Goal: Task Accomplishment & Management: Manage account settings

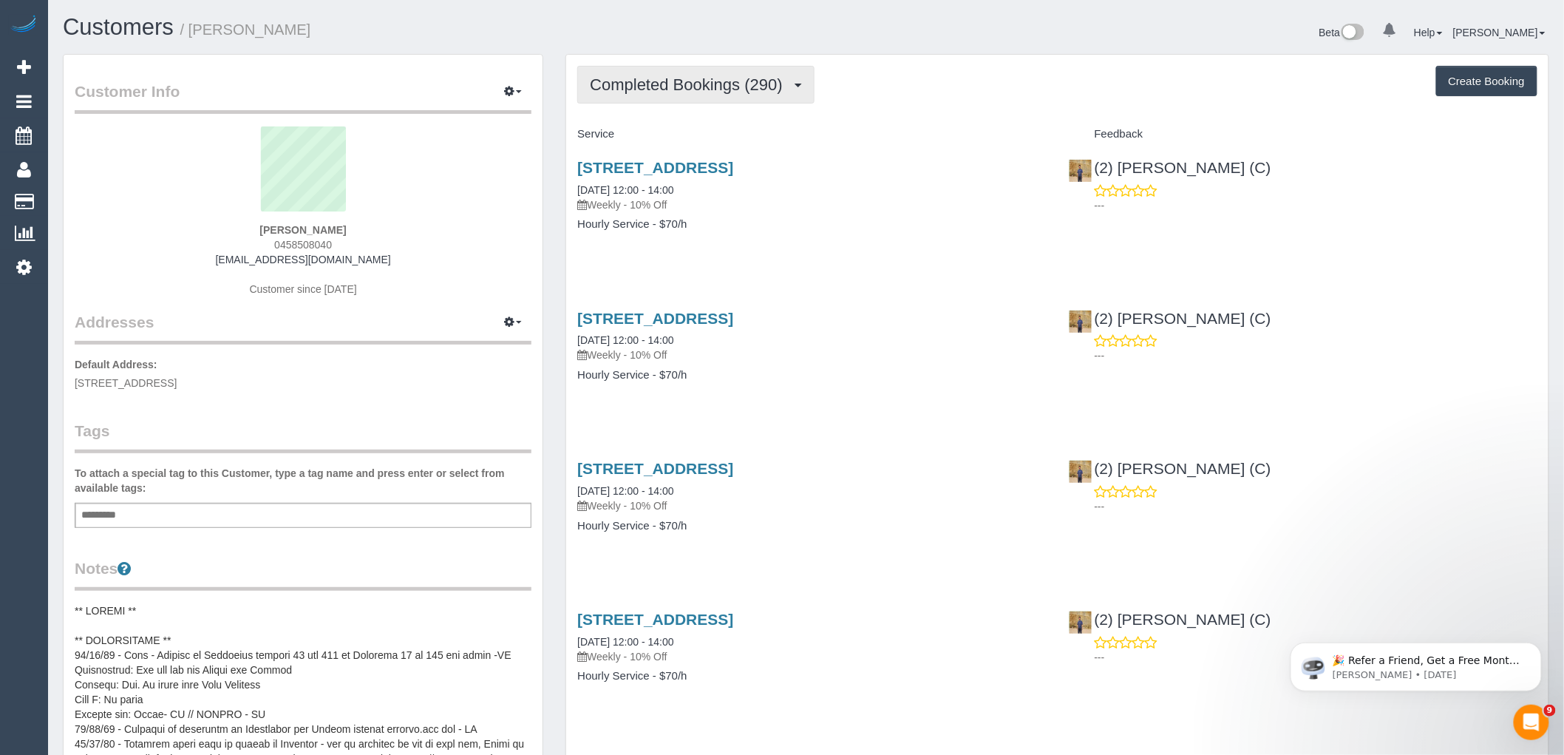
drag, startPoint x: 749, startPoint y: 95, endPoint x: 742, endPoint y: 122, distance: 28.3
click at [749, 95] on button "Completed Bookings (290)" at bounding box center [695, 85] width 237 height 38
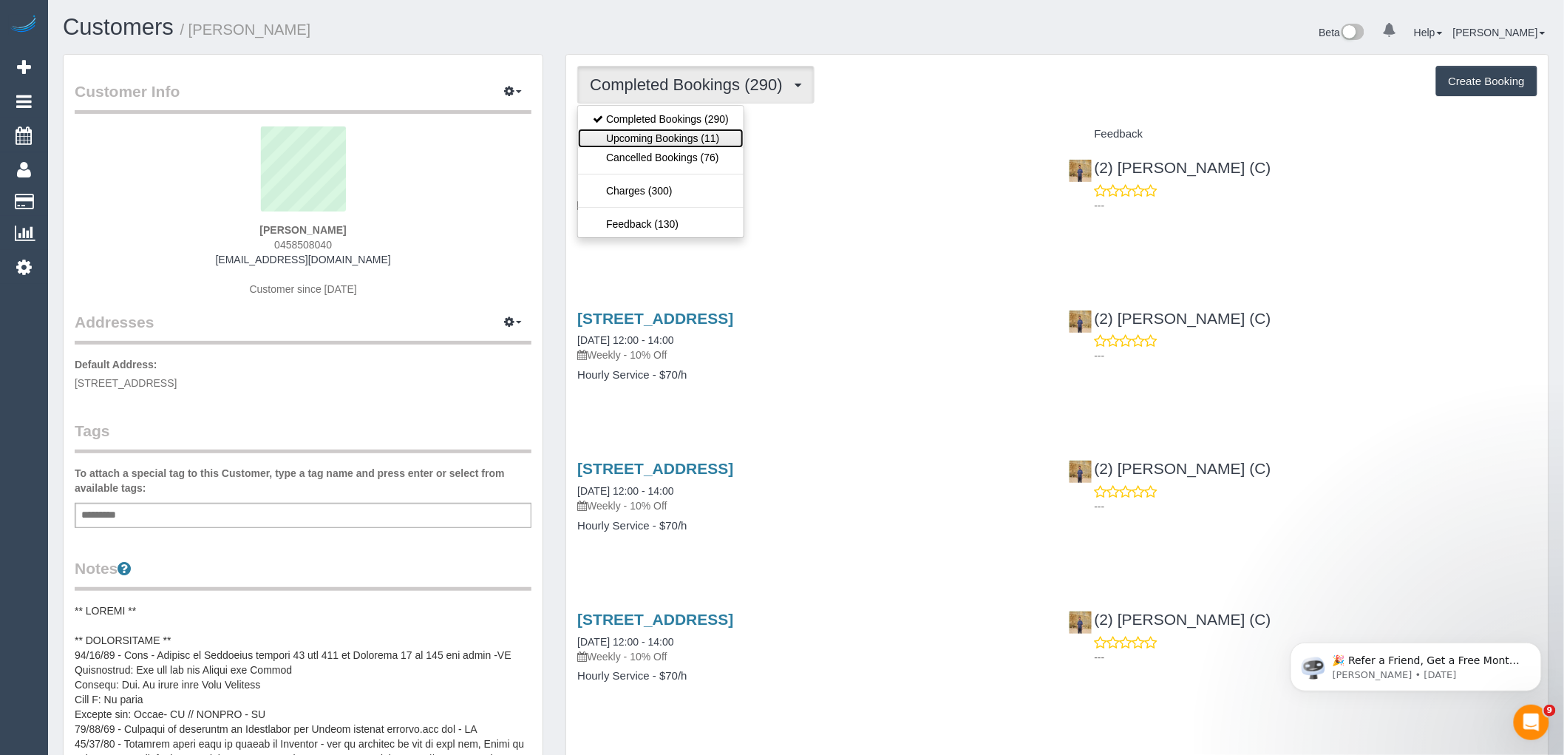
click at [728, 134] on link "Upcoming Bookings (11)" at bounding box center [661, 138] width 166 height 19
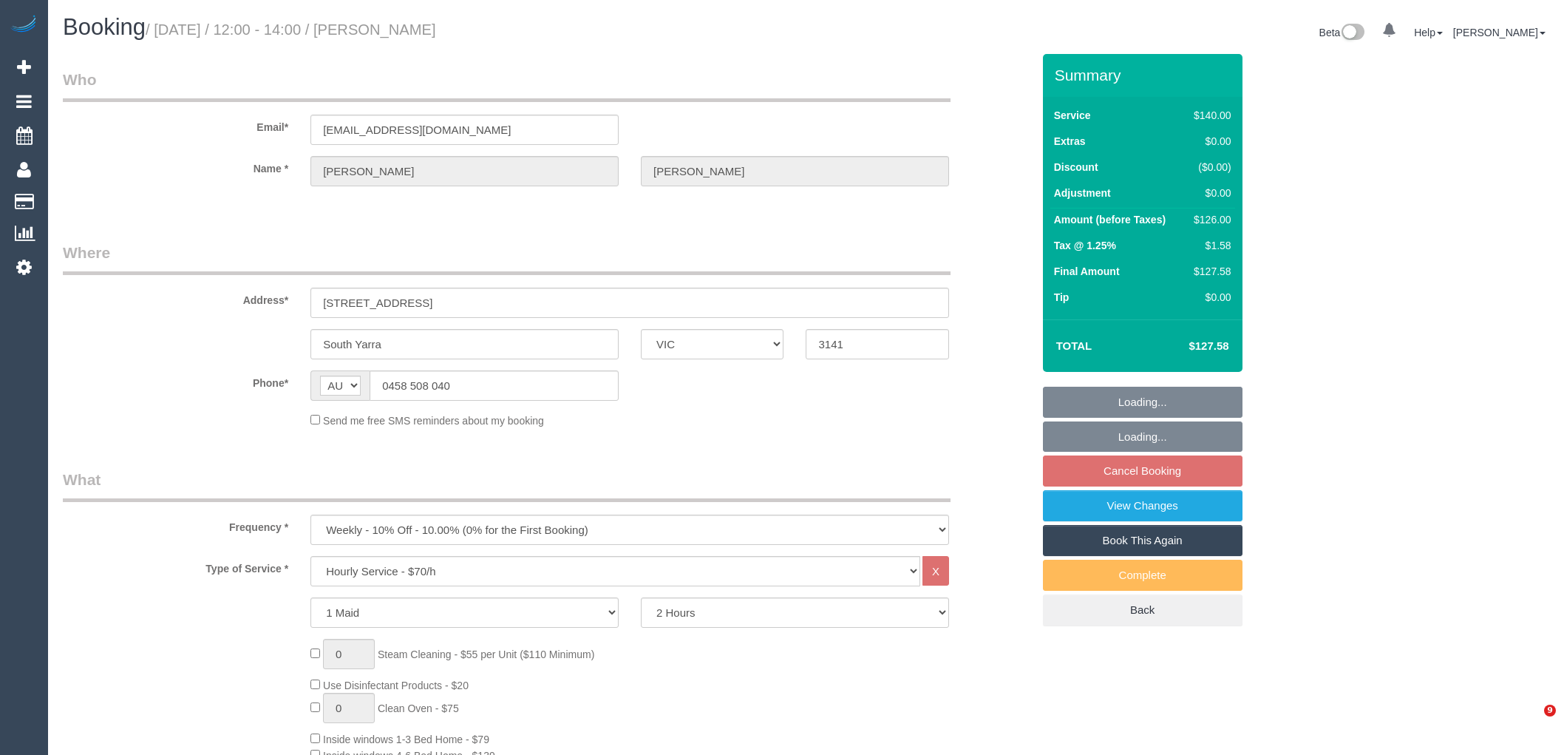
select select "VIC"
select select "string:stripe-pm_1G8g5r2GScqysDRVqca0kiuf"
select select "number:27"
select select "object:1514"
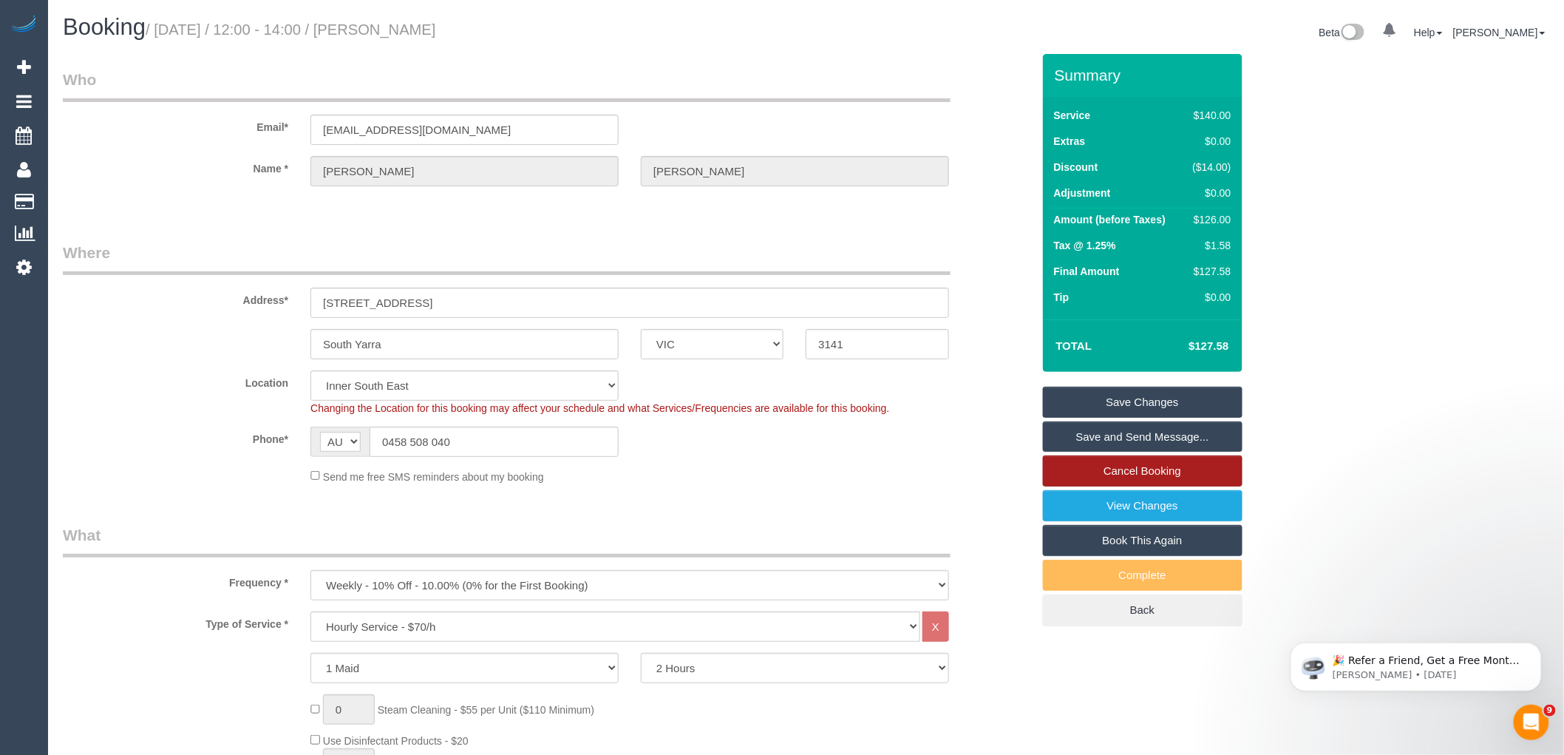
click at [1186, 466] on link "Cancel Booking" at bounding box center [1143, 470] width 200 height 31
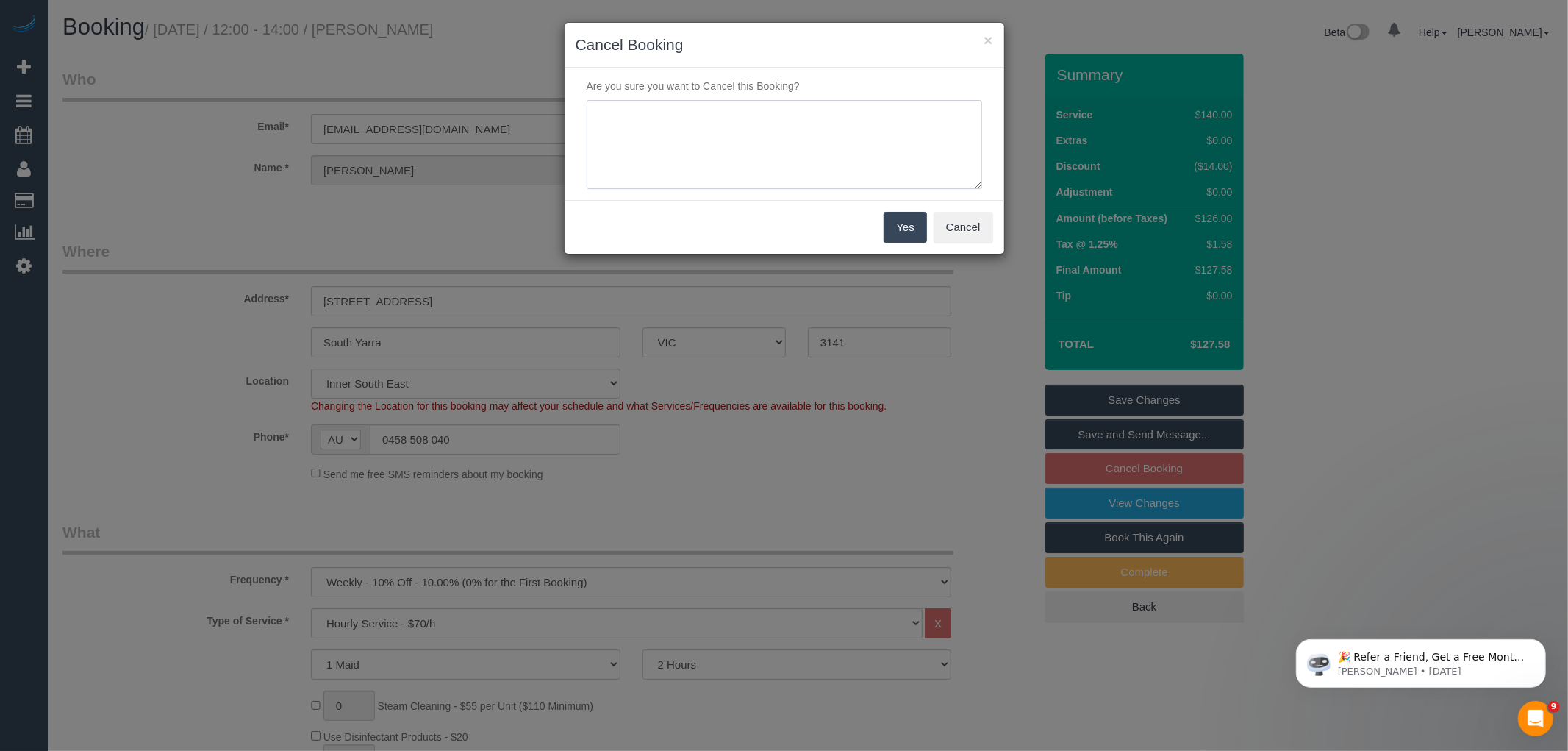
click at [813, 140] on textarea at bounding box center [784, 145] width 396 height 90
type textarea "Service not needed this week via email VC"
click at [906, 232] on button "Yes" at bounding box center [905, 227] width 43 height 31
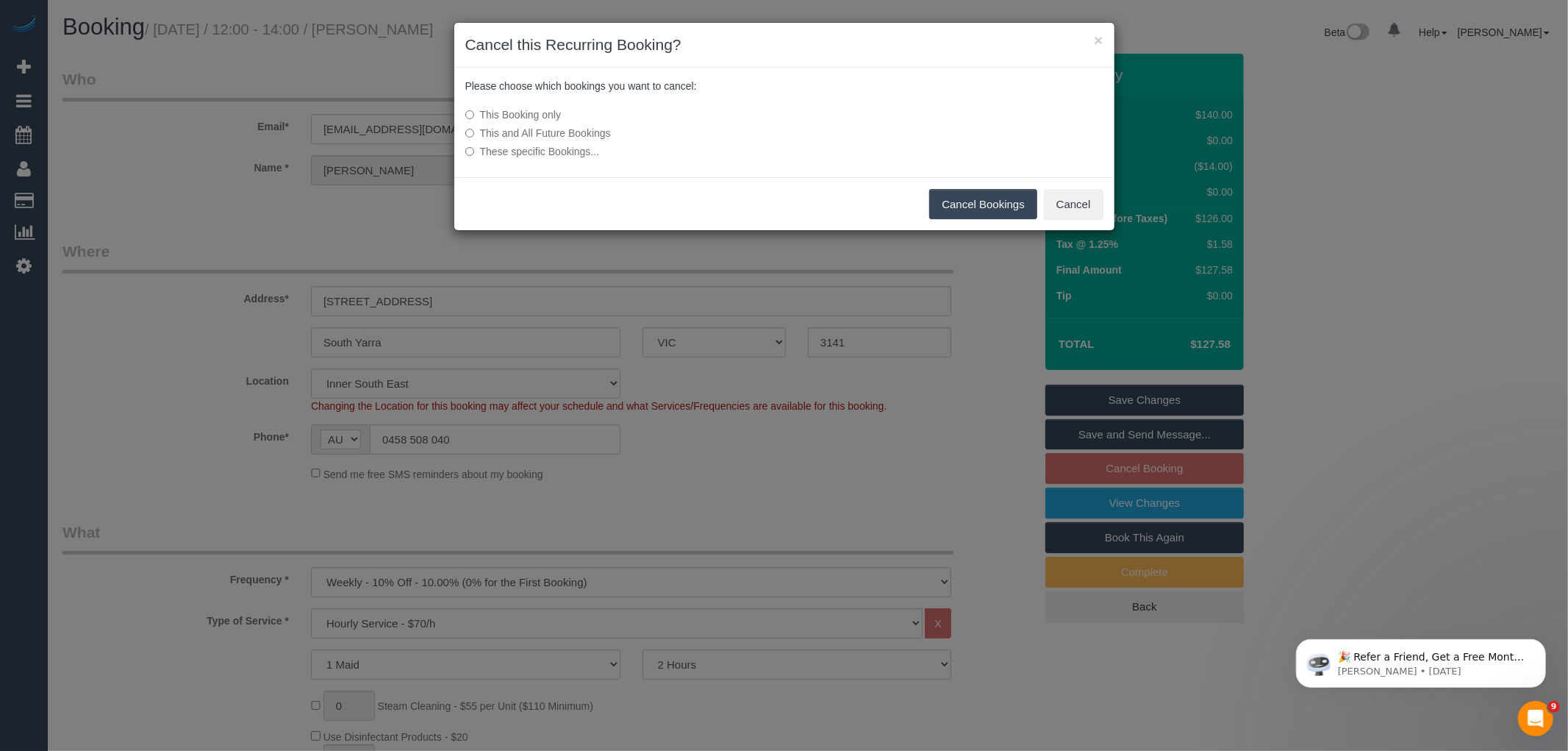
click at [983, 205] on button "Cancel Bookings" at bounding box center [983, 204] width 108 height 31
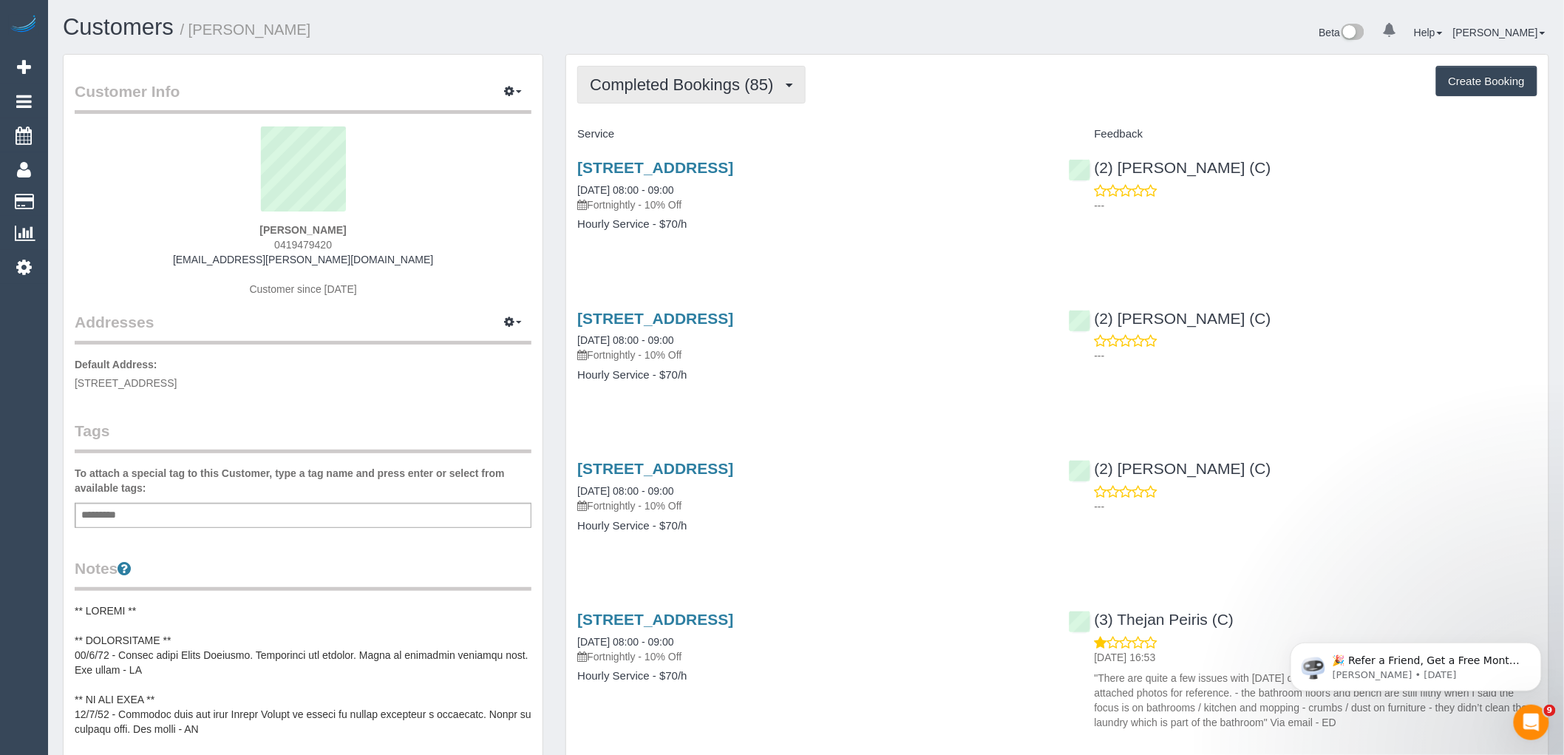
click at [745, 85] on span "Completed Bookings (85)" at bounding box center [685, 84] width 191 height 18
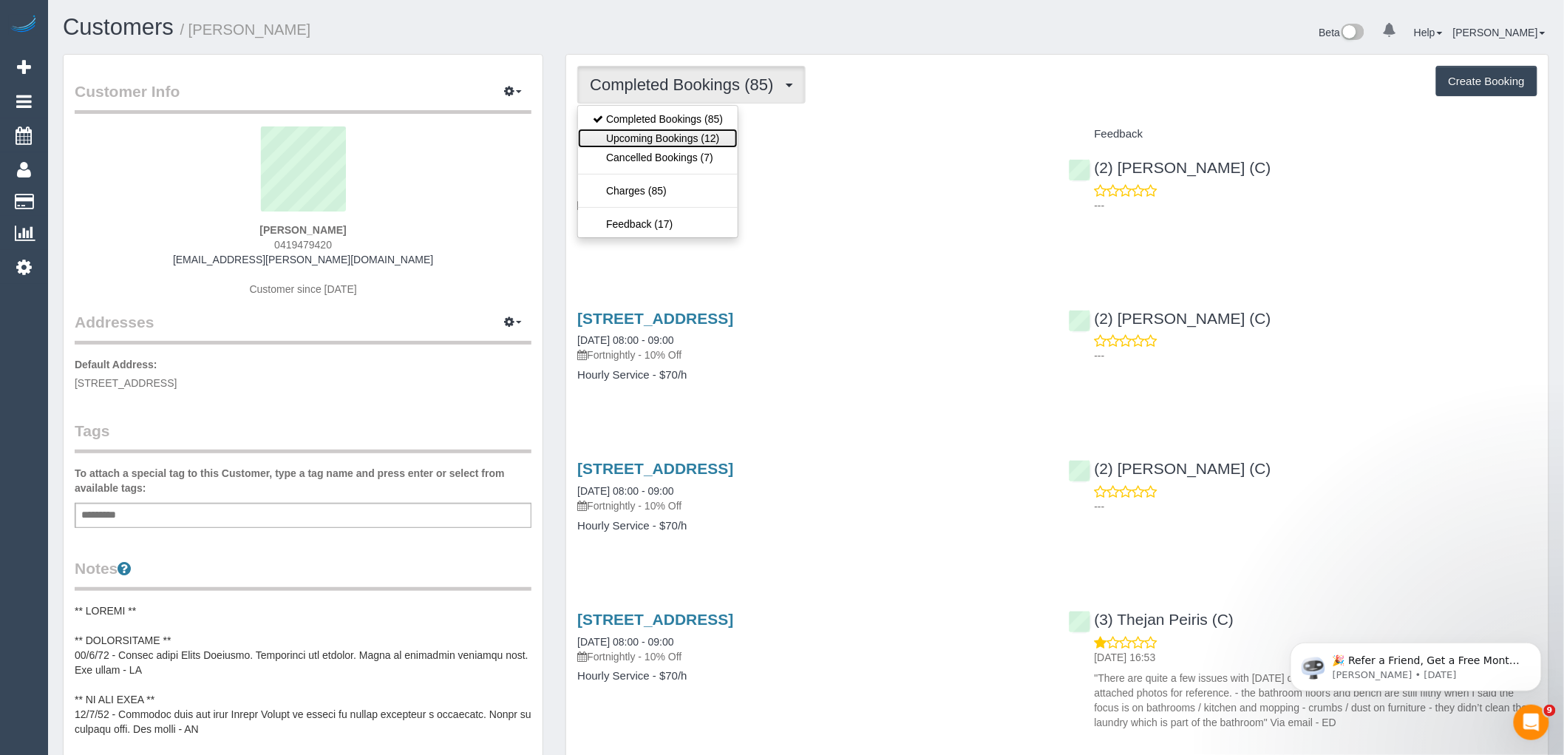
click at [688, 139] on link "Upcoming Bookings (12)" at bounding box center [658, 138] width 160 height 19
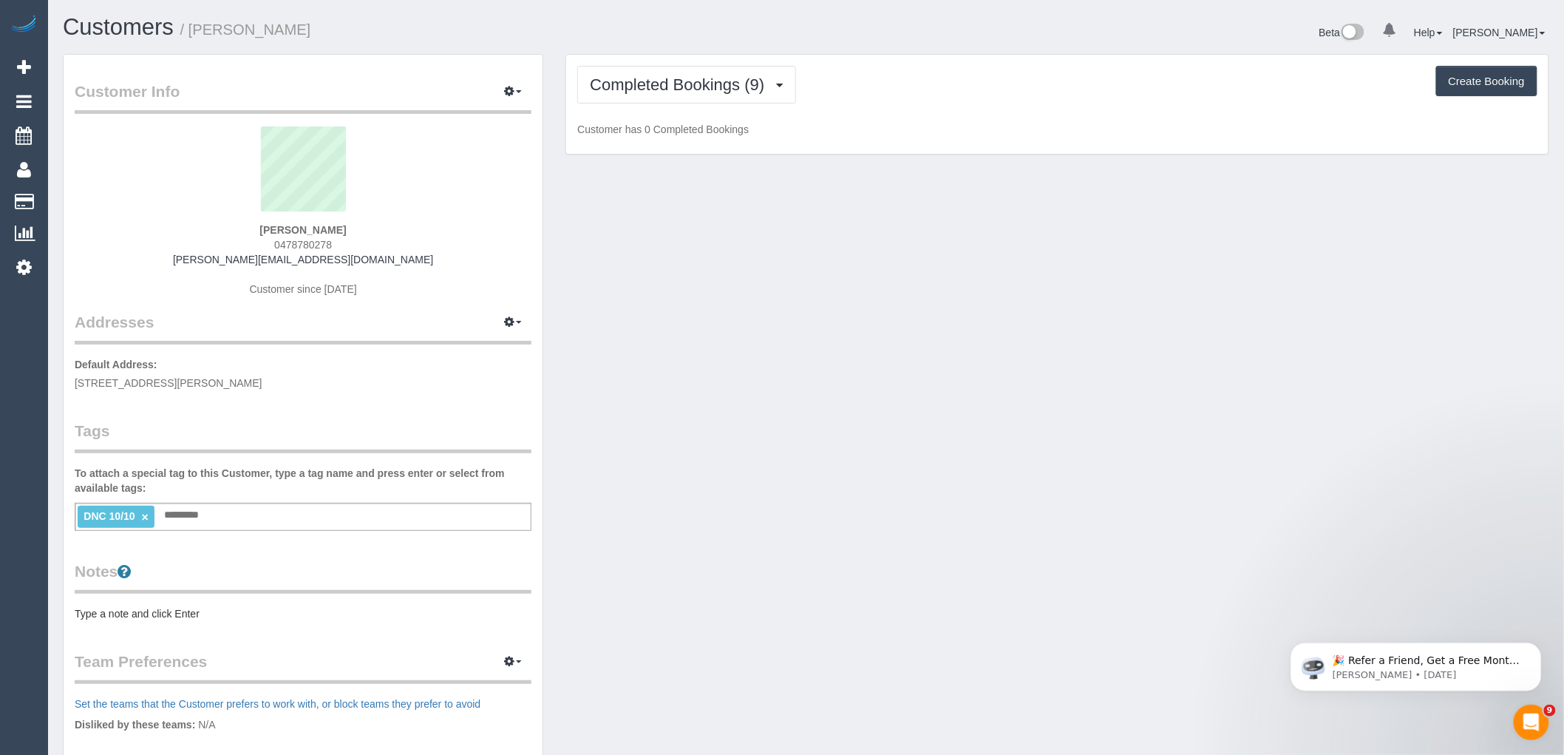
drag, startPoint x: 330, startPoint y: 244, endPoint x: 216, endPoint y: 250, distance: 114.8
click at [224, 244] on div "Kerri Nicholl 0478780278 kerri.tabarcea@gmail.com Customer since 2019" at bounding box center [303, 218] width 457 height 185
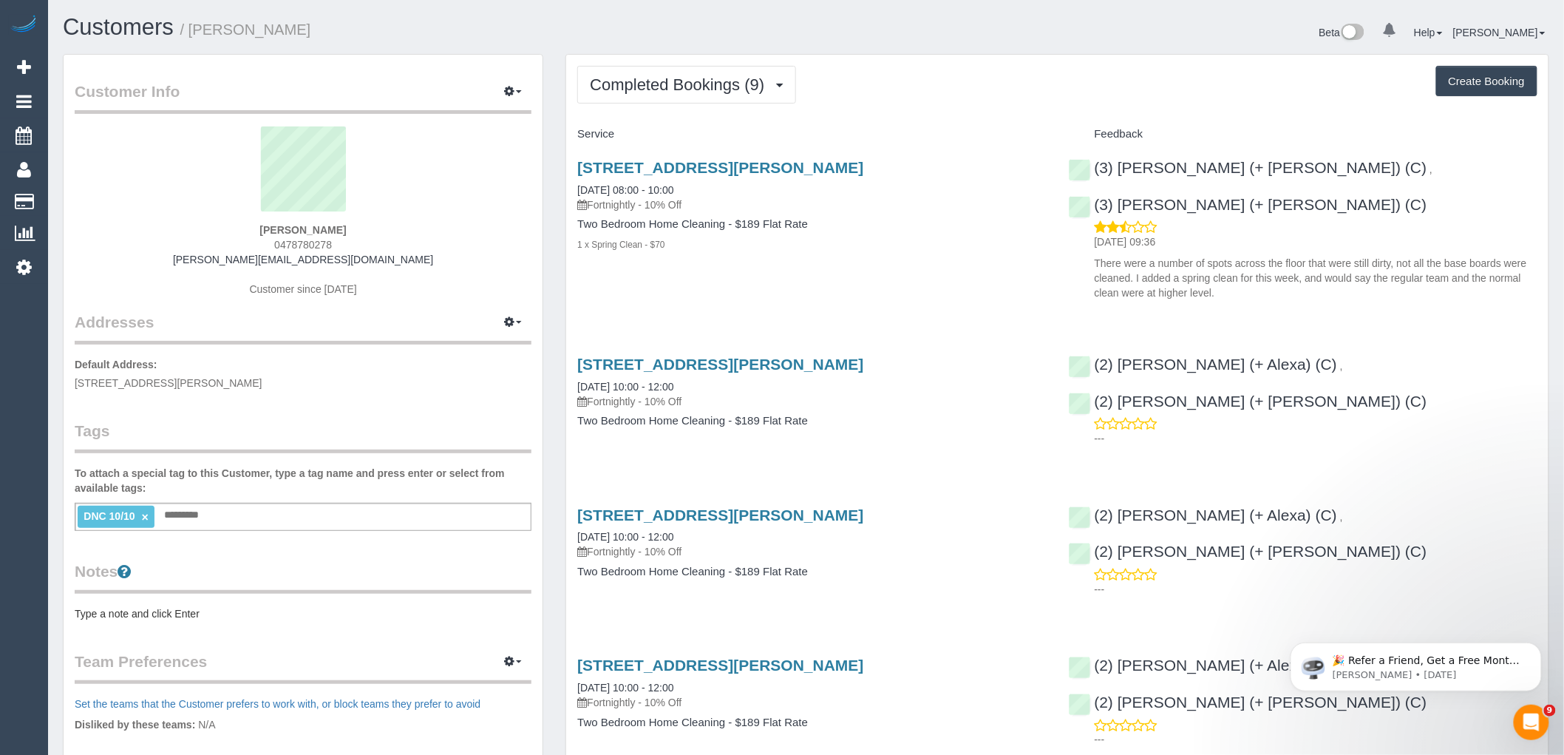
copy span "0478780278"
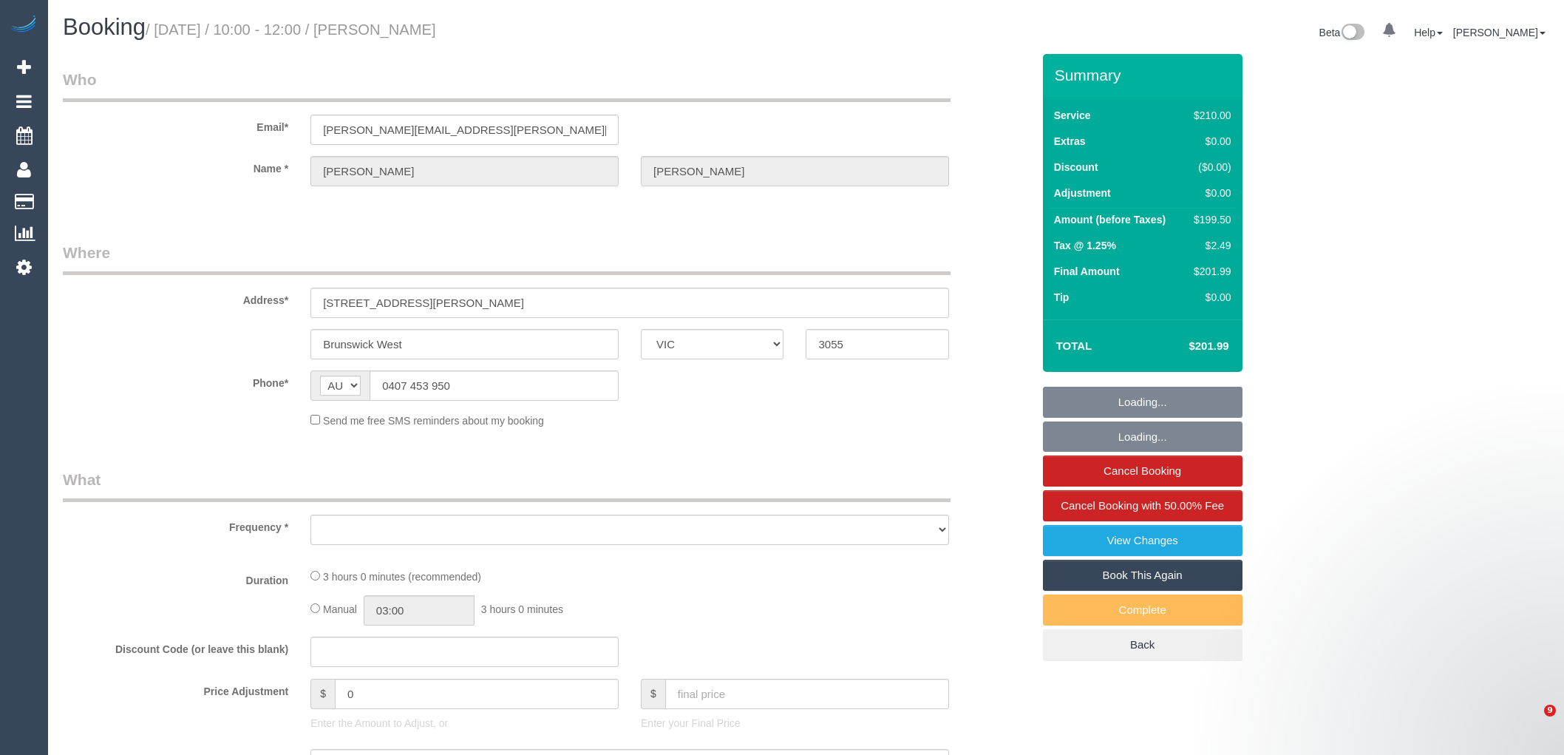
select select "VIC"
select select "object:534"
select select "string:stripe-pm_1SAg7I2GScqysDRVL2gMQiVb"
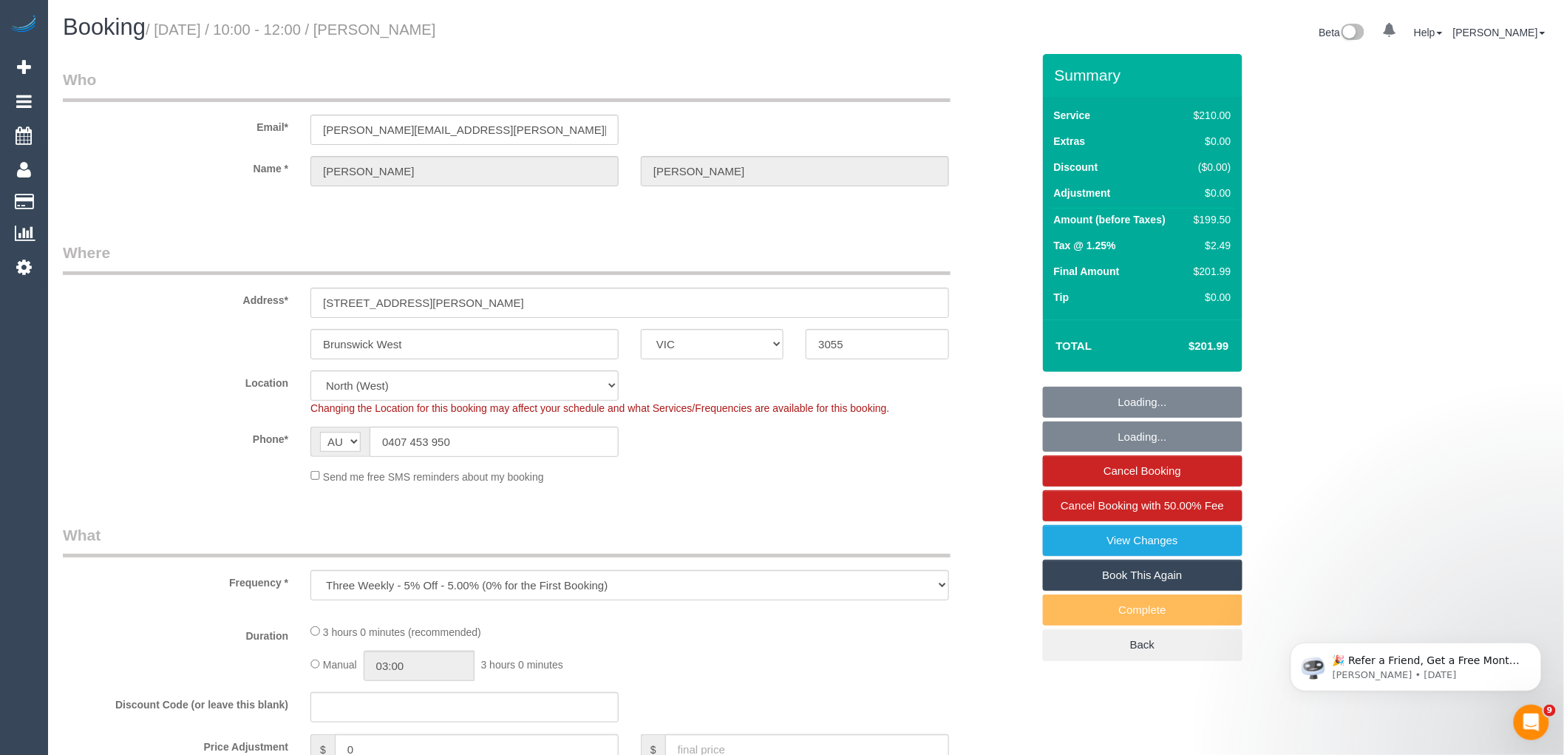
select select "object:539"
select select "number:27"
select select "number:15"
select select "number:19"
select select "number:24"
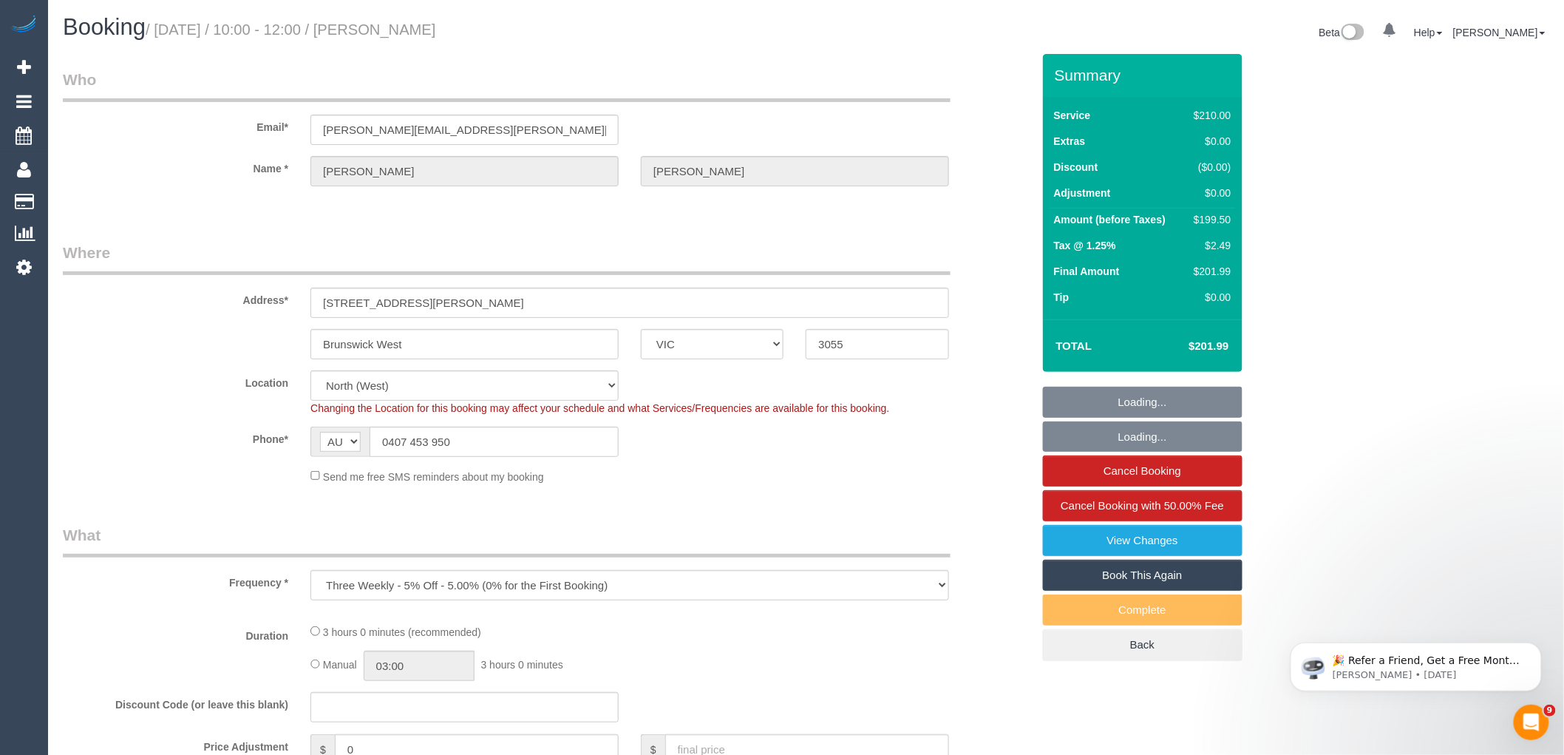
select select "number:33"
select select "number:11"
select select "180"
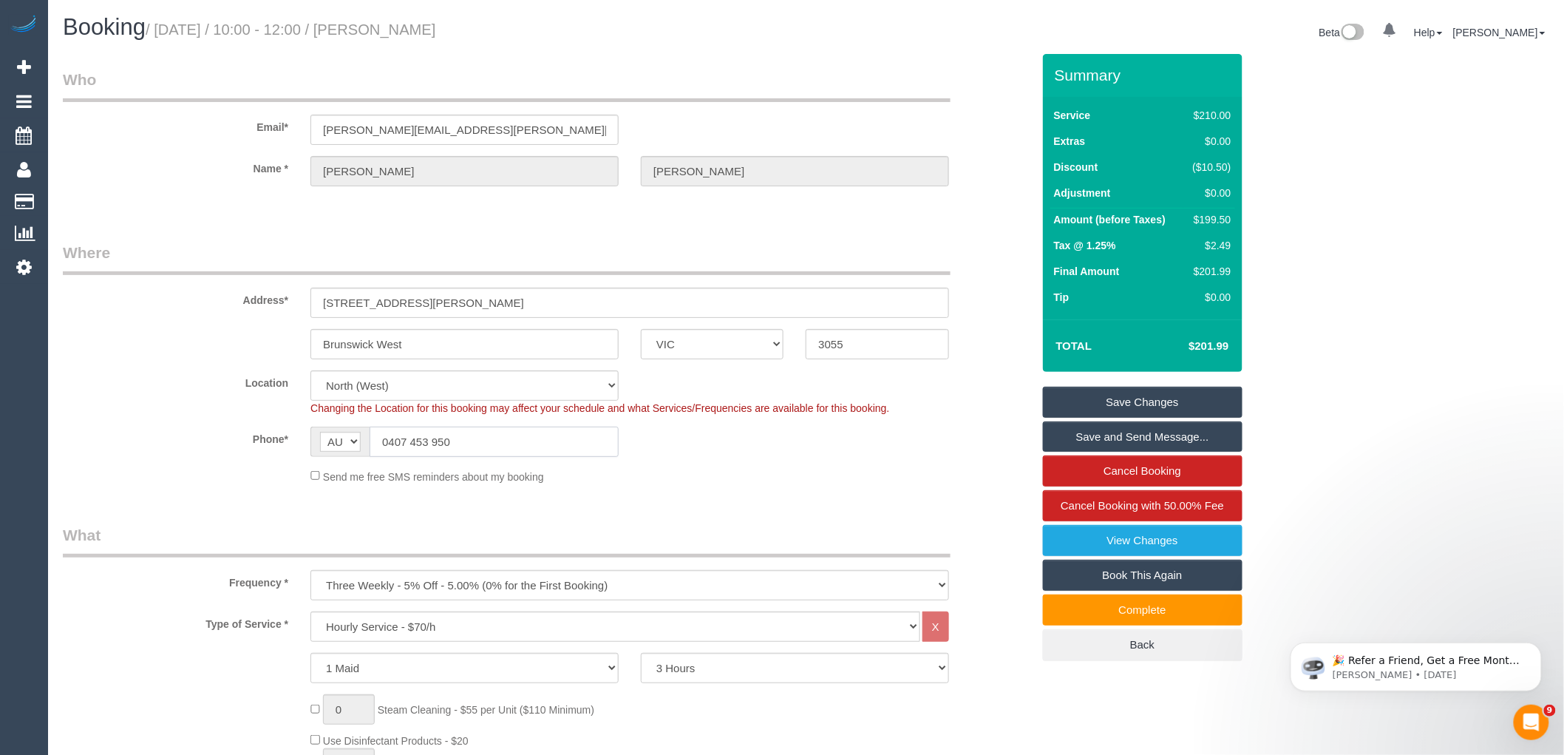
drag, startPoint x: 424, startPoint y: 438, endPoint x: 379, endPoint y: 447, distance: 46.7
click at [379, 447] on input "0407 453 950" at bounding box center [494, 442] width 249 height 30
click at [1229, 545] on link "View Changes" at bounding box center [1143, 540] width 200 height 31
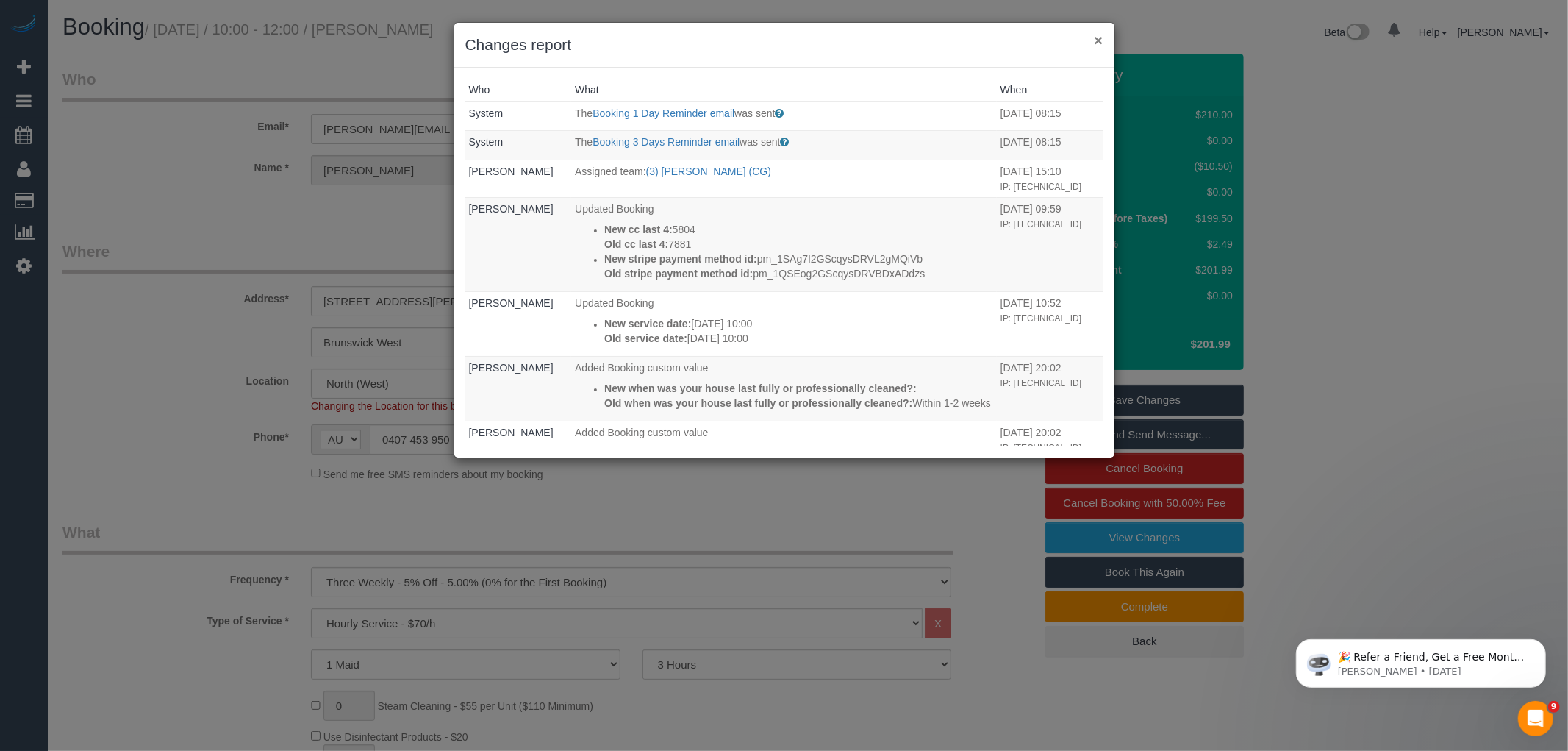
click at [1100, 42] on button "×" at bounding box center [1098, 41] width 9 height 16
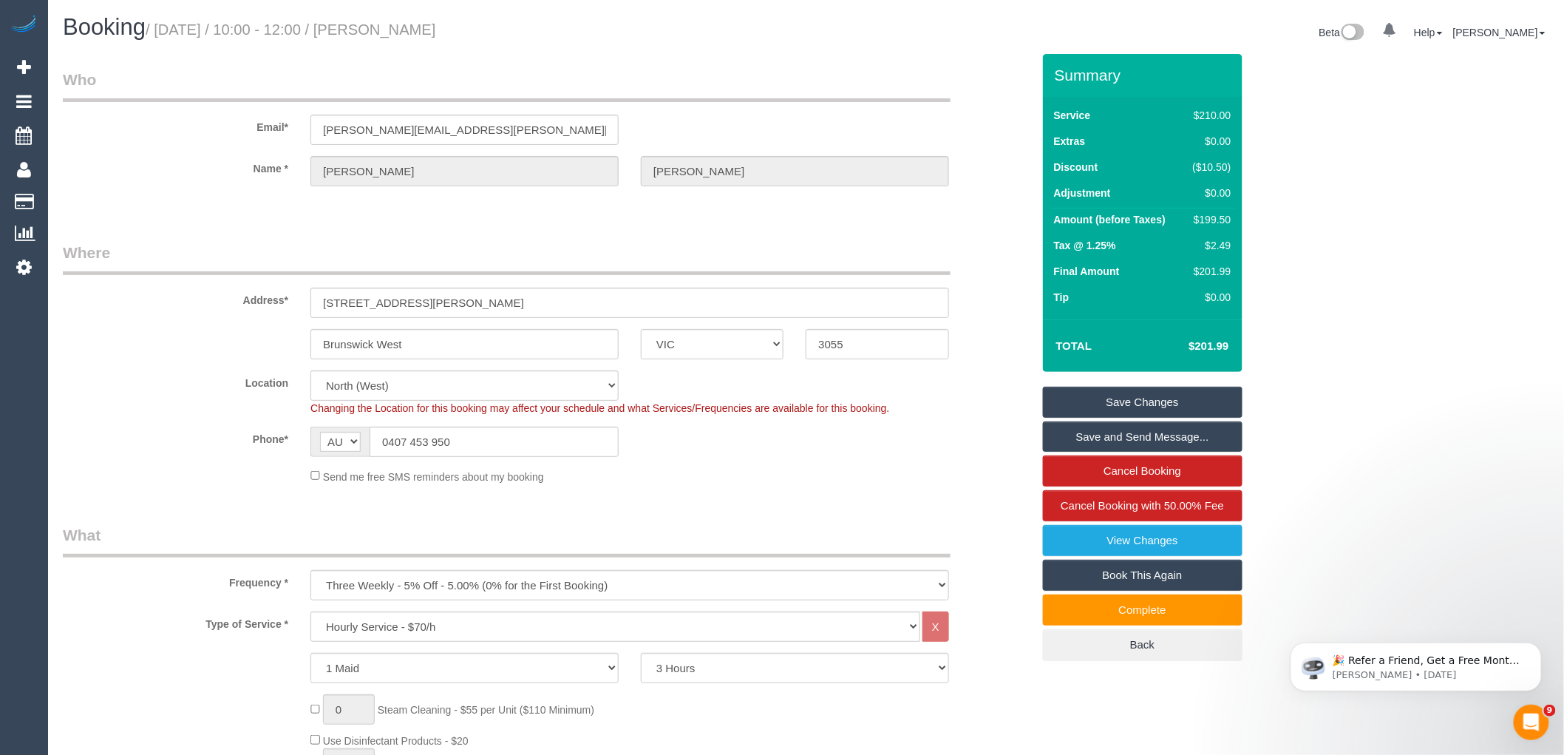
drag, startPoint x: 508, startPoint y: 33, endPoint x: 387, endPoint y: 26, distance: 120.7
click at [387, 26] on h1 "Booking / October 13, 2025 / 10:00 - 12:00 / Justin Denholm" at bounding box center [429, 27] width 733 height 25
copy small "Justin Denholm"
click at [1169, 504] on span "Cancel Booking with 50.00% Fee" at bounding box center [1142, 505] width 163 height 13
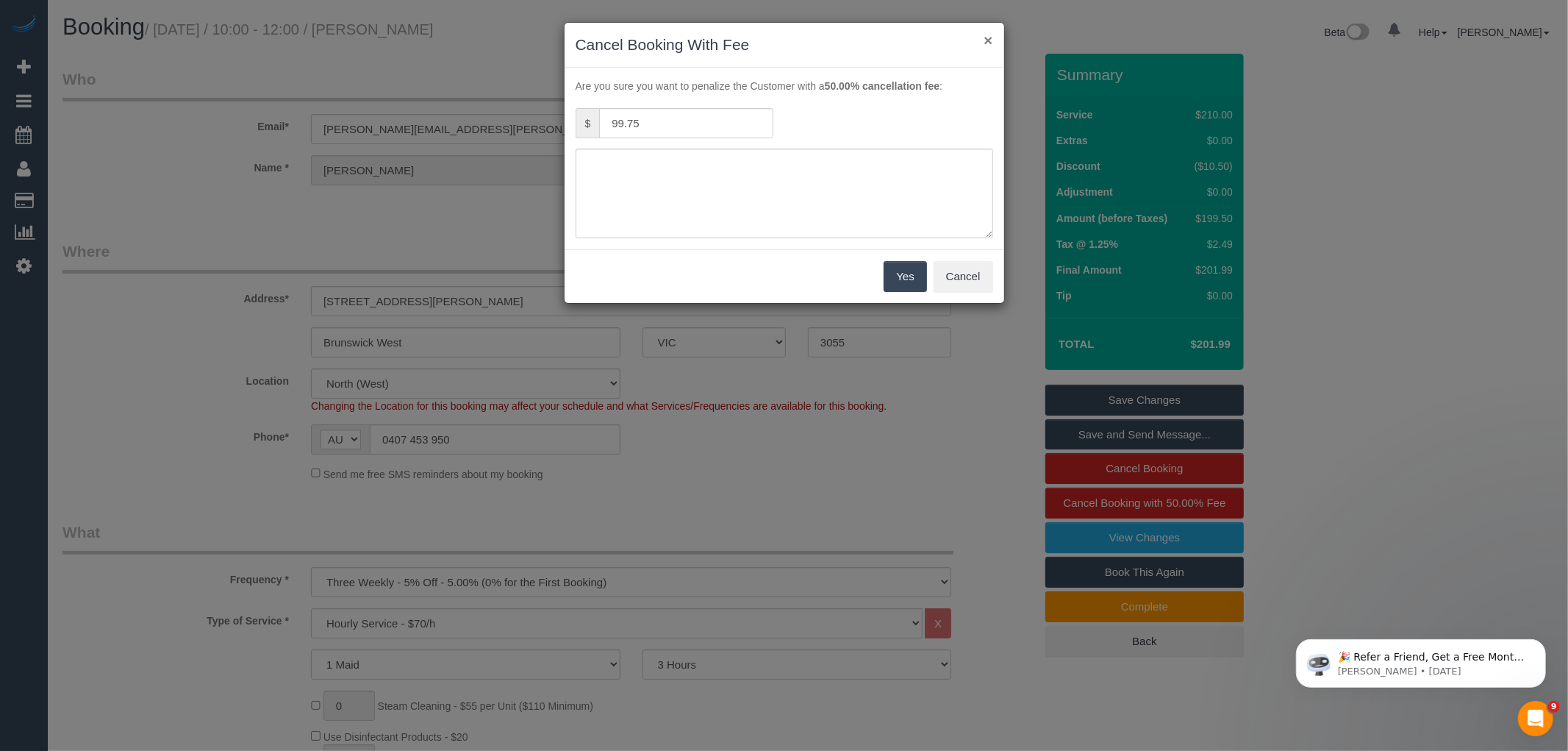
click at [987, 39] on button "×" at bounding box center [987, 41] width 9 height 16
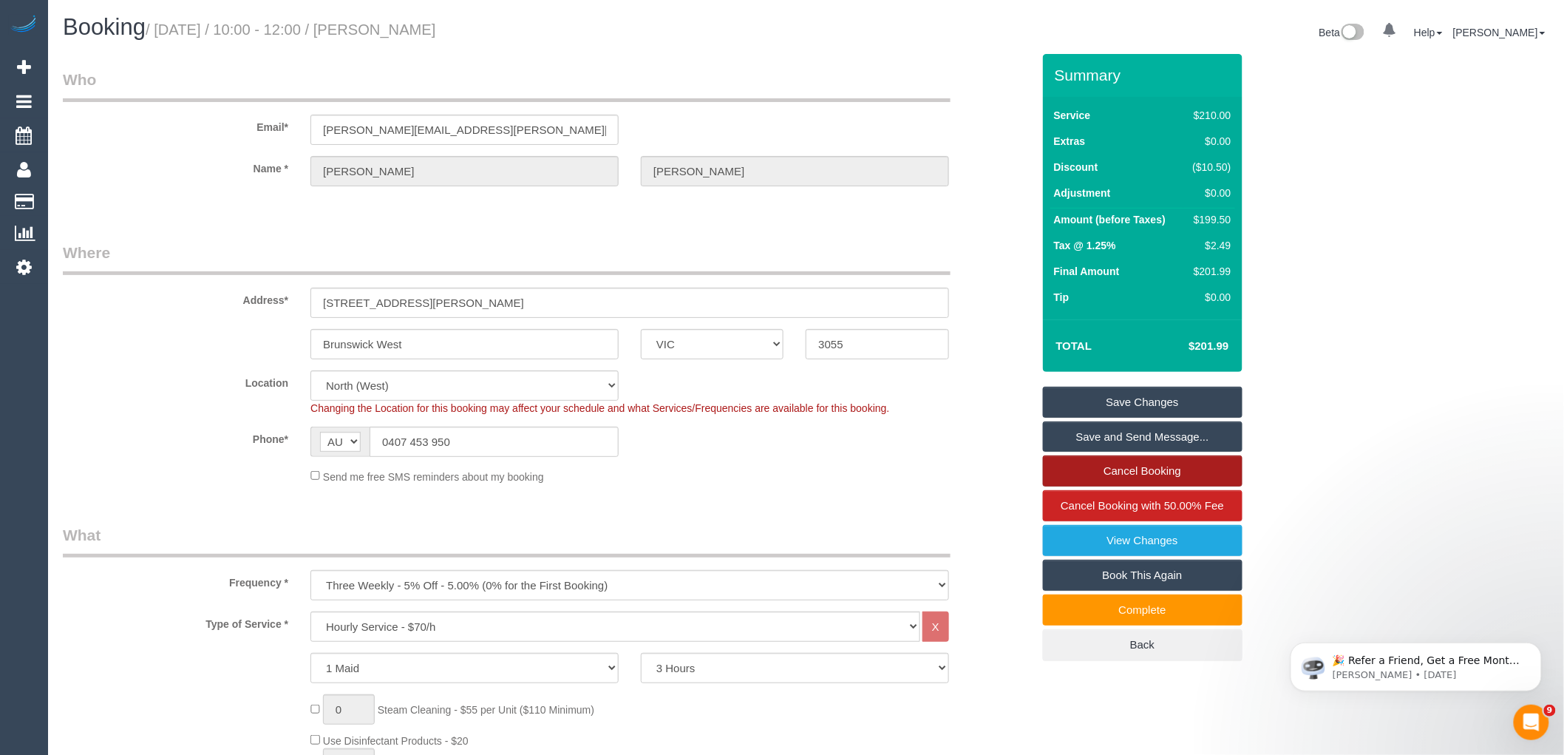
click at [1169, 481] on link "Cancel Booking" at bounding box center [1143, 470] width 200 height 31
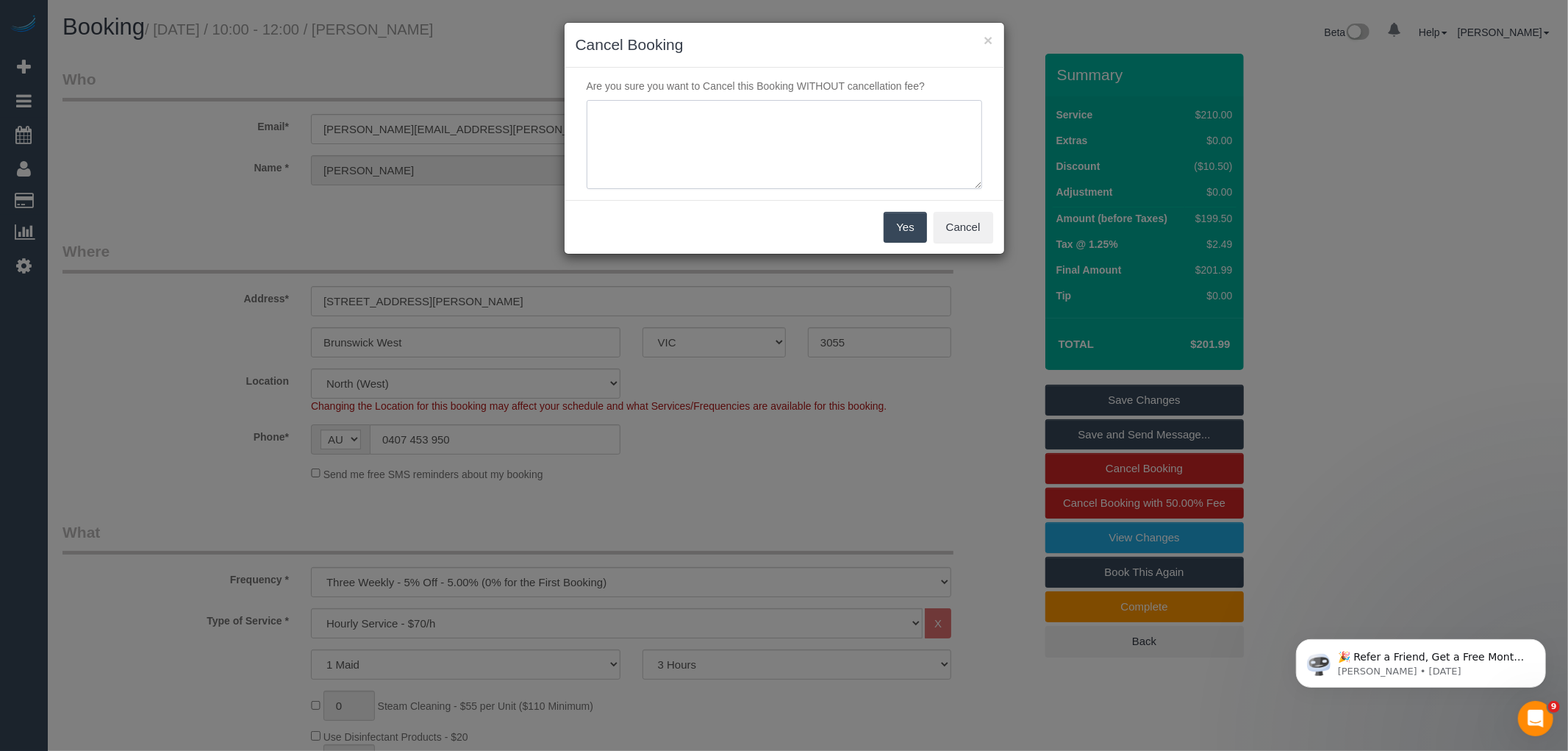
click at [917, 137] on textarea at bounding box center [784, 145] width 396 height 90
type textarea "No cancellation email sent - customer not expecting us via phone VC"
click at [910, 233] on button "Yes" at bounding box center [905, 227] width 43 height 31
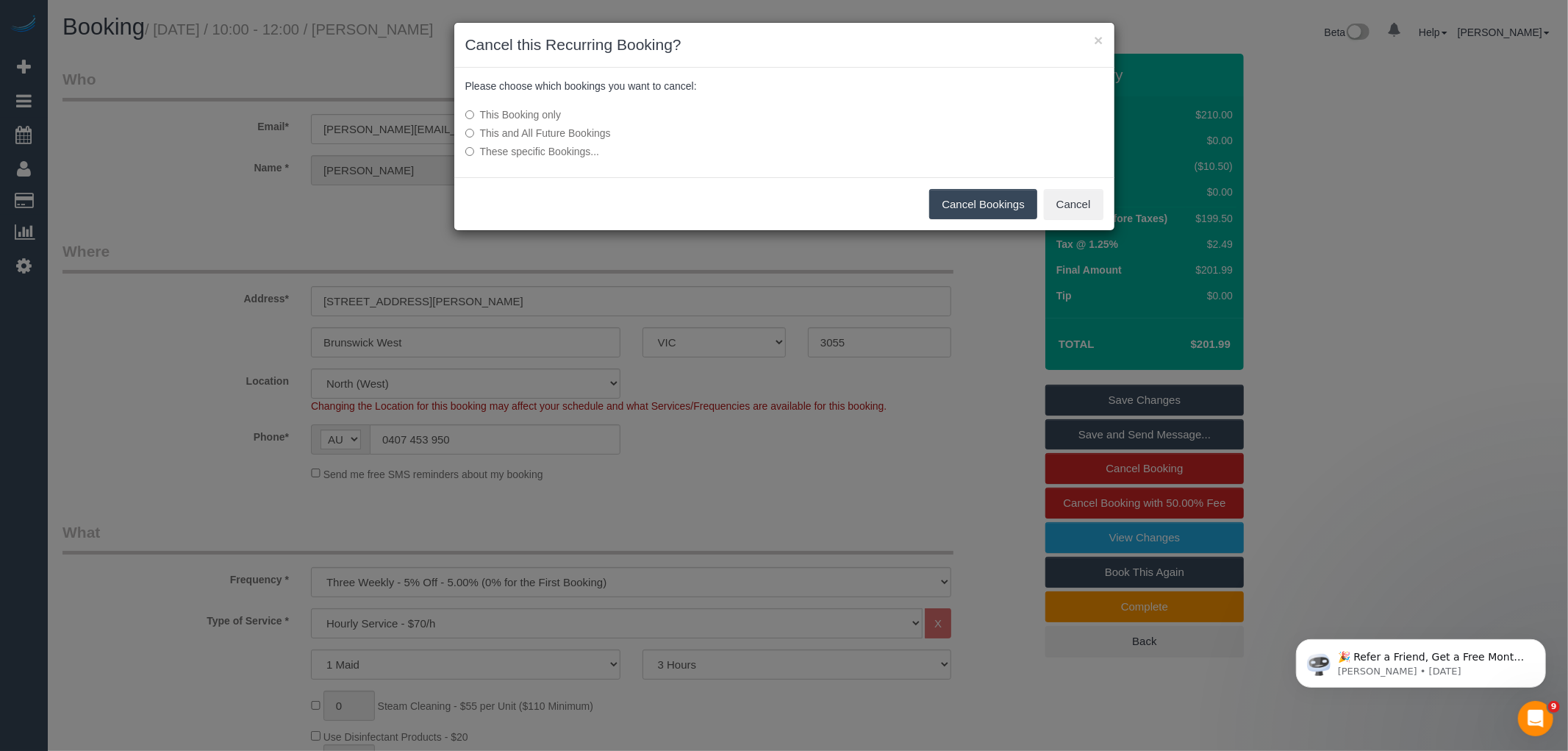
click at [961, 200] on button "Cancel Bookings" at bounding box center [983, 204] width 108 height 31
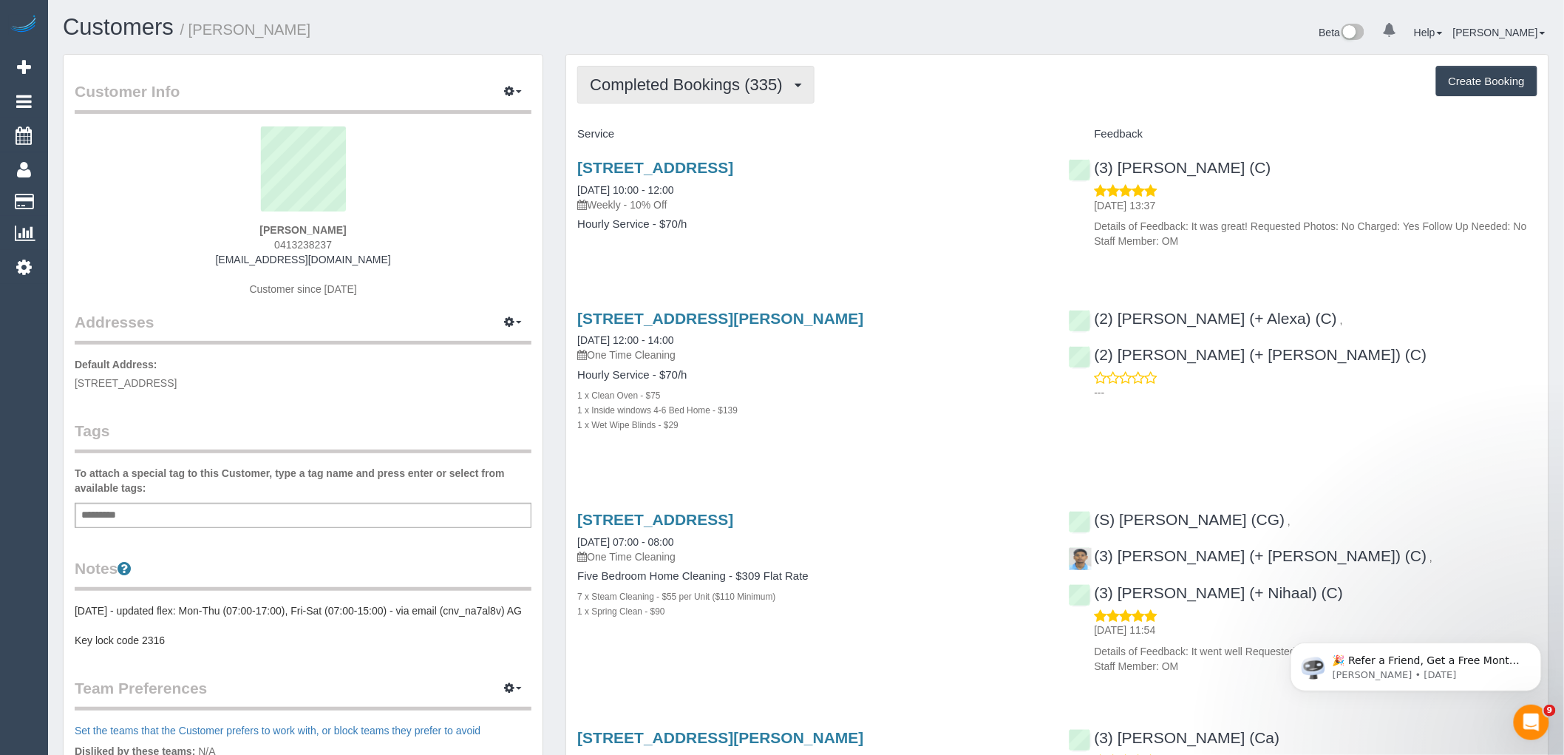
click at [626, 74] on button "Completed Bookings (335)" at bounding box center [695, 85] width 237 height 38
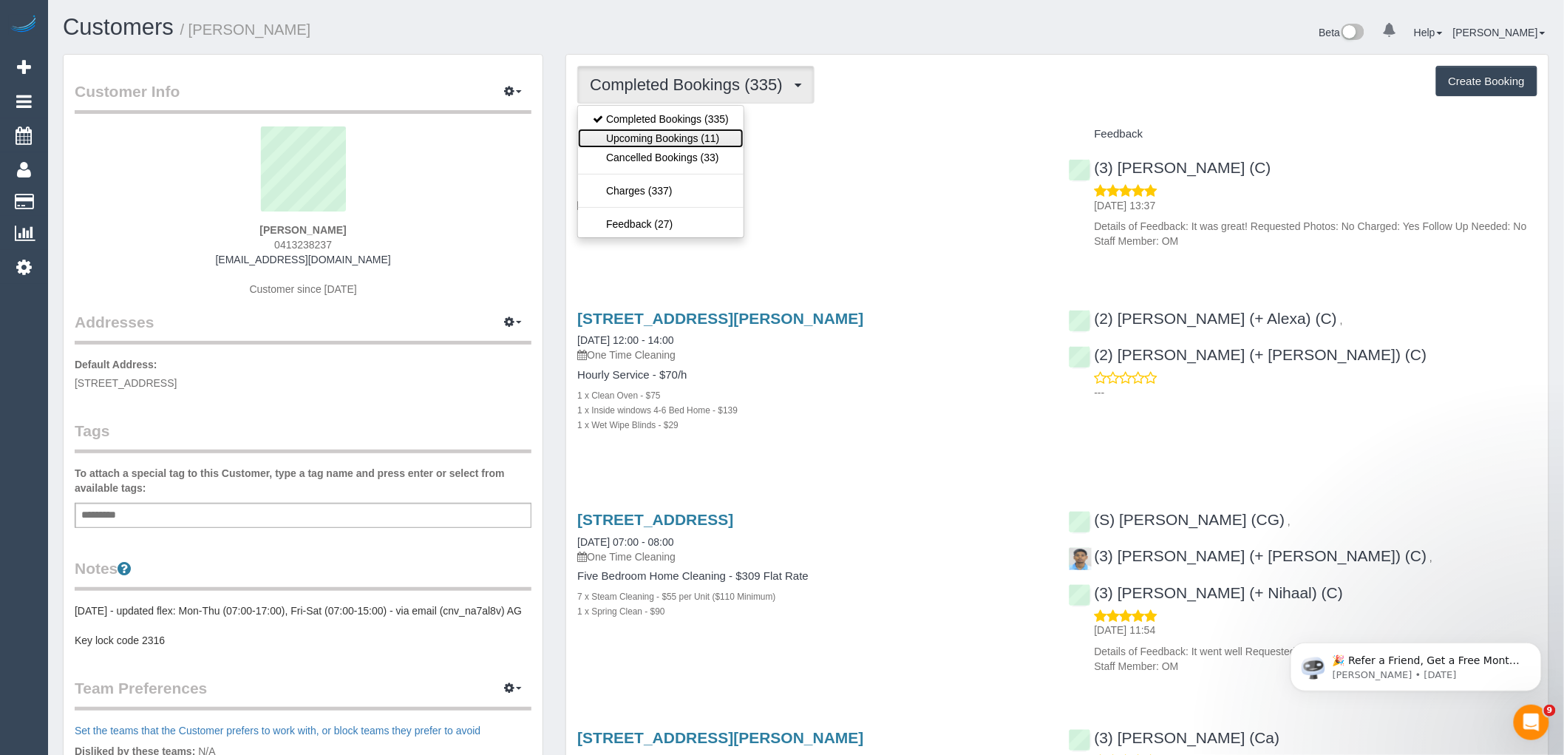
click at [641, 137] on link "Upcoming Bookings (11)" at bounding box center [661, 138] width 166 height 19
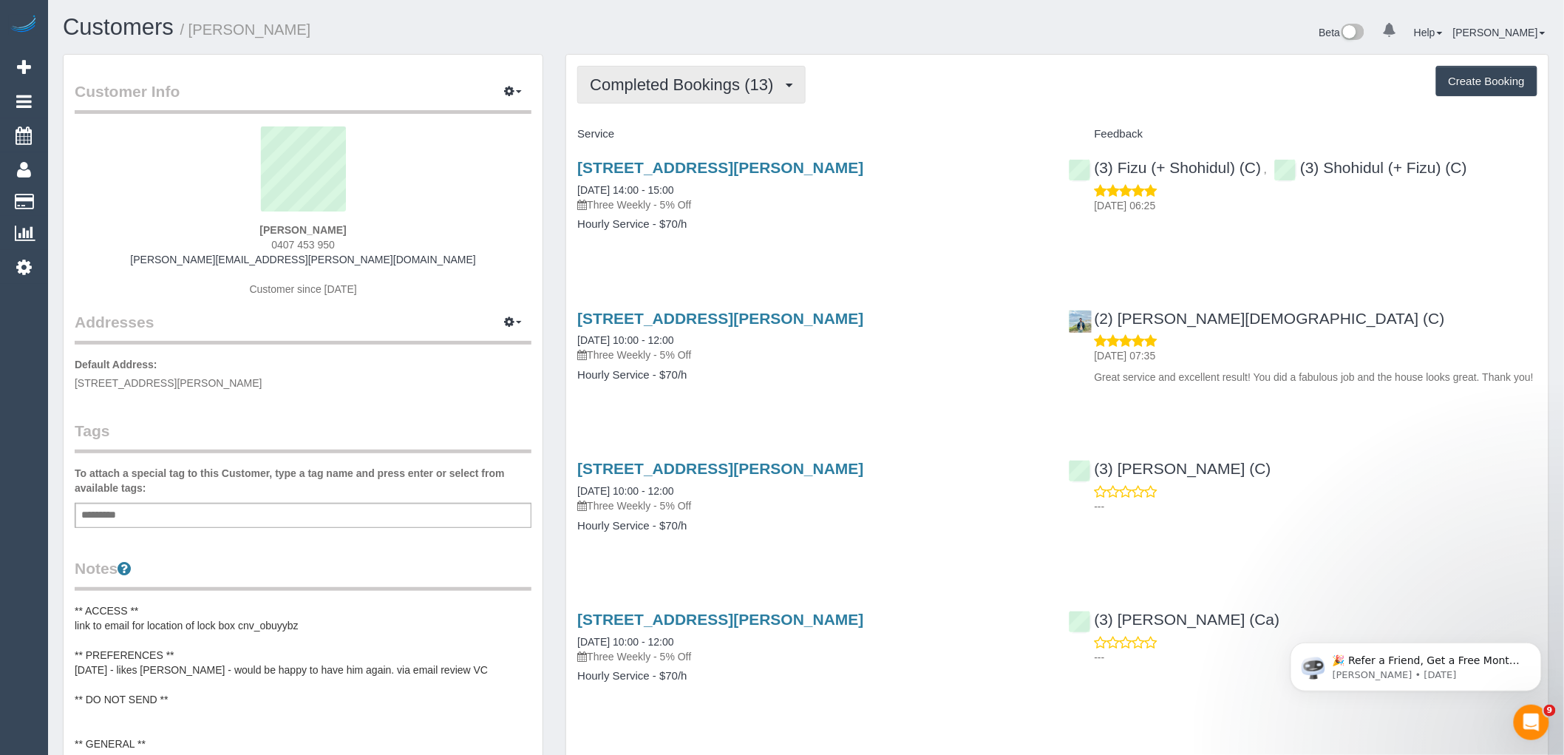
click at [701, 81] on span "Completed Bookings (13)" at bounding box center [685, 84] width 191 height 18
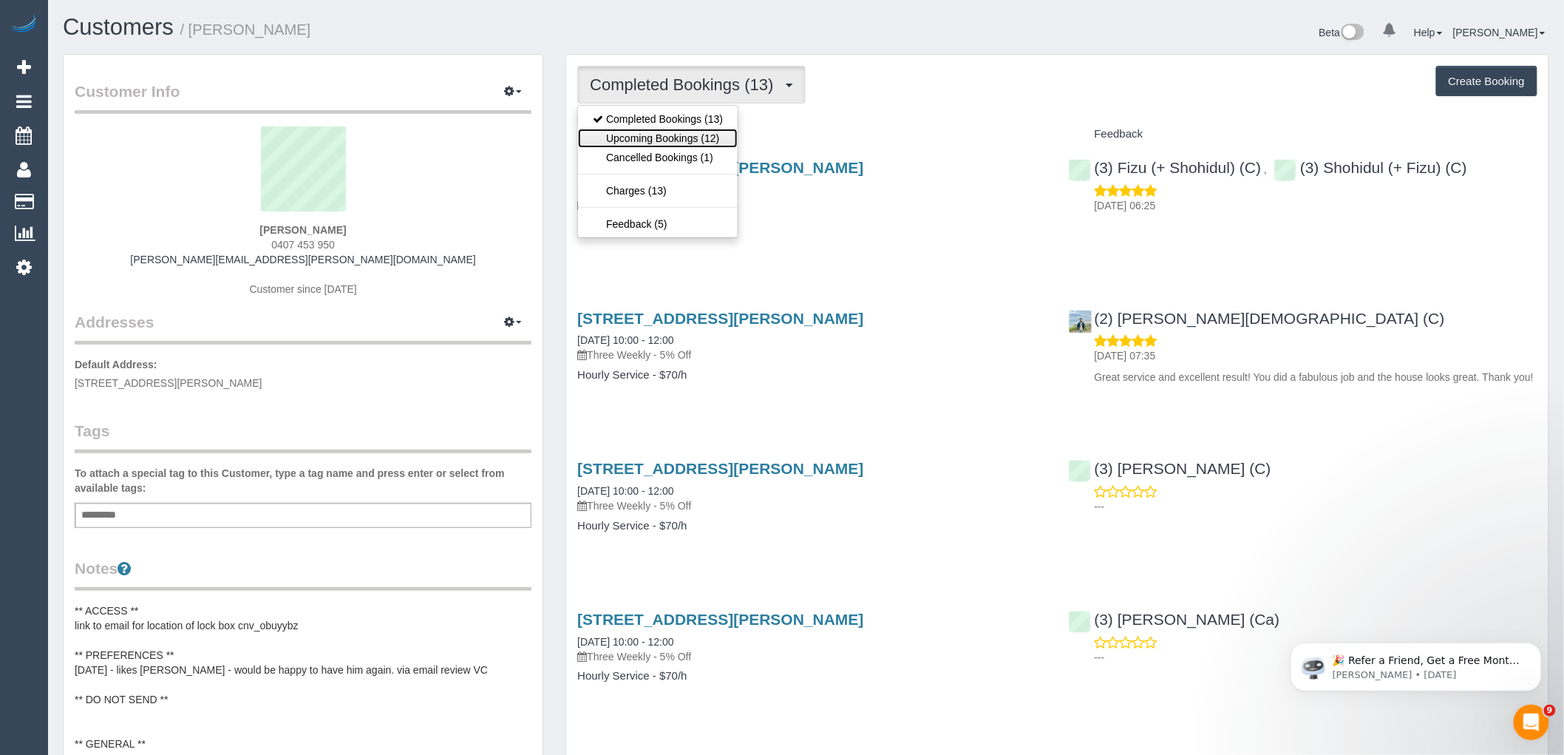
click at [699, 138] on link "Upcoming Bookings (12)" at bounding box center [658, 138] width 160 height 19
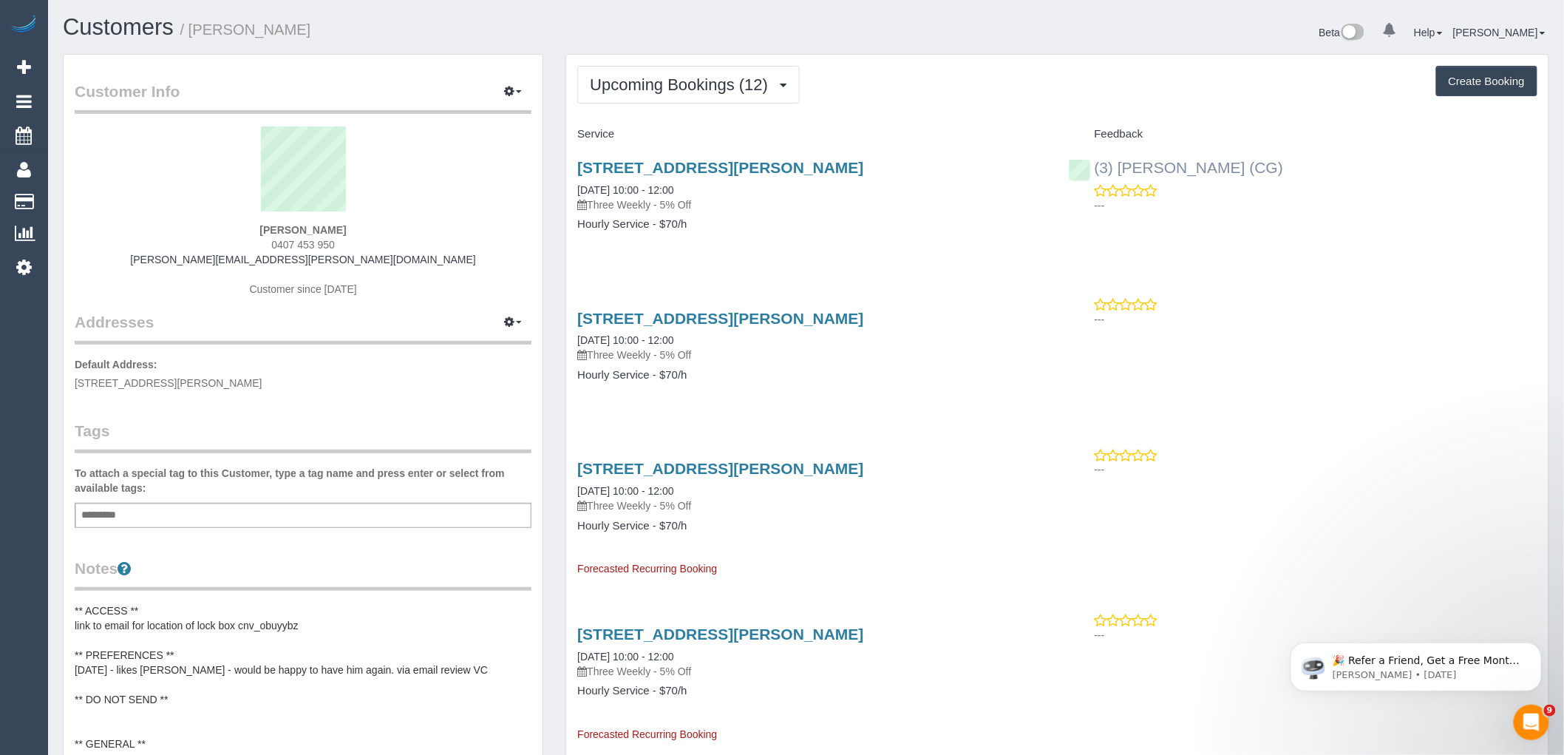
drag, startPoint x: 1290, startPoint y: 166, endPoint x: 1093, endPoint y: 166, distance: 197.4
click at [1093, 166] on div "(3) Suzana Phillips (CG) ---" at bounding box center [1303, 182] width 491 height 72
copy link "(3) Suzana Phillips (CG)"
drag, startPoint x: 367, startPoint y: 228, endPoint x: 219, endPoint y: 229, distance: 147.9
click at [219, 229] on div "Justin Denholm 0407 453 950 justin.denholm@mh.org.au Customer since 2024" at bounding box center [303, 218] width 457 height 185
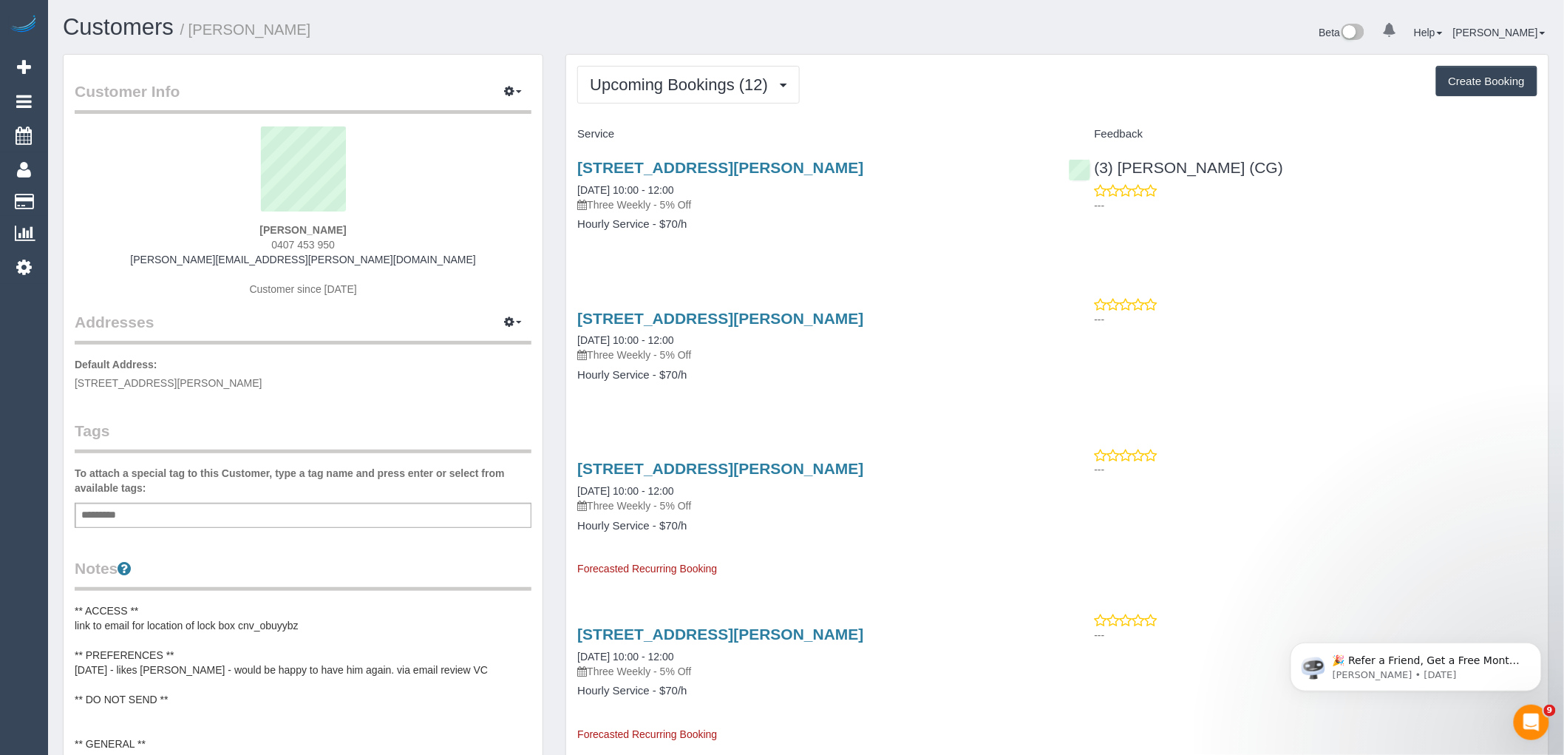
copy strong "Justin Denholm"
drag, startPoint x: 949, startPoint y: 163, endPoint x: 575, endPoint y: 165, distance: 373.4
click at [575, 165] on div "94 Collier Crescent, Brunswick West, VIC 3055 13/10/2025 10:00 - 12:00 Three We…" at bounding box center [811, 203] width 491 height 114
copy link "94 Collier Crescent, Brunswick West, VIC 3055"
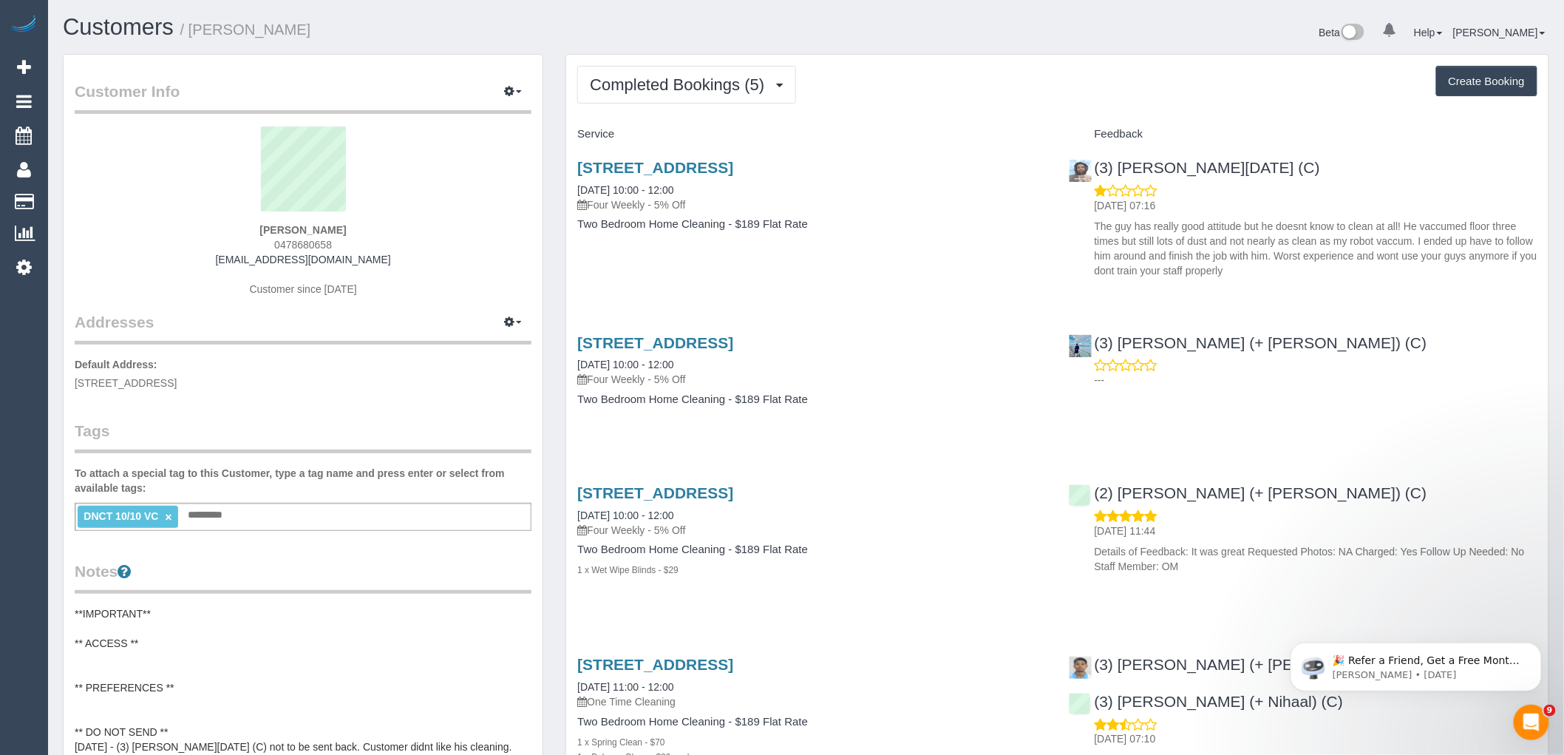
click at [1435, 316] on div "Service Feedback [STREET_ADDRESS] [DATE] 10:00 - 12:00 Four Weekly - 5% Off Two…" at bounding box center [1057, 532] width 960 height 821
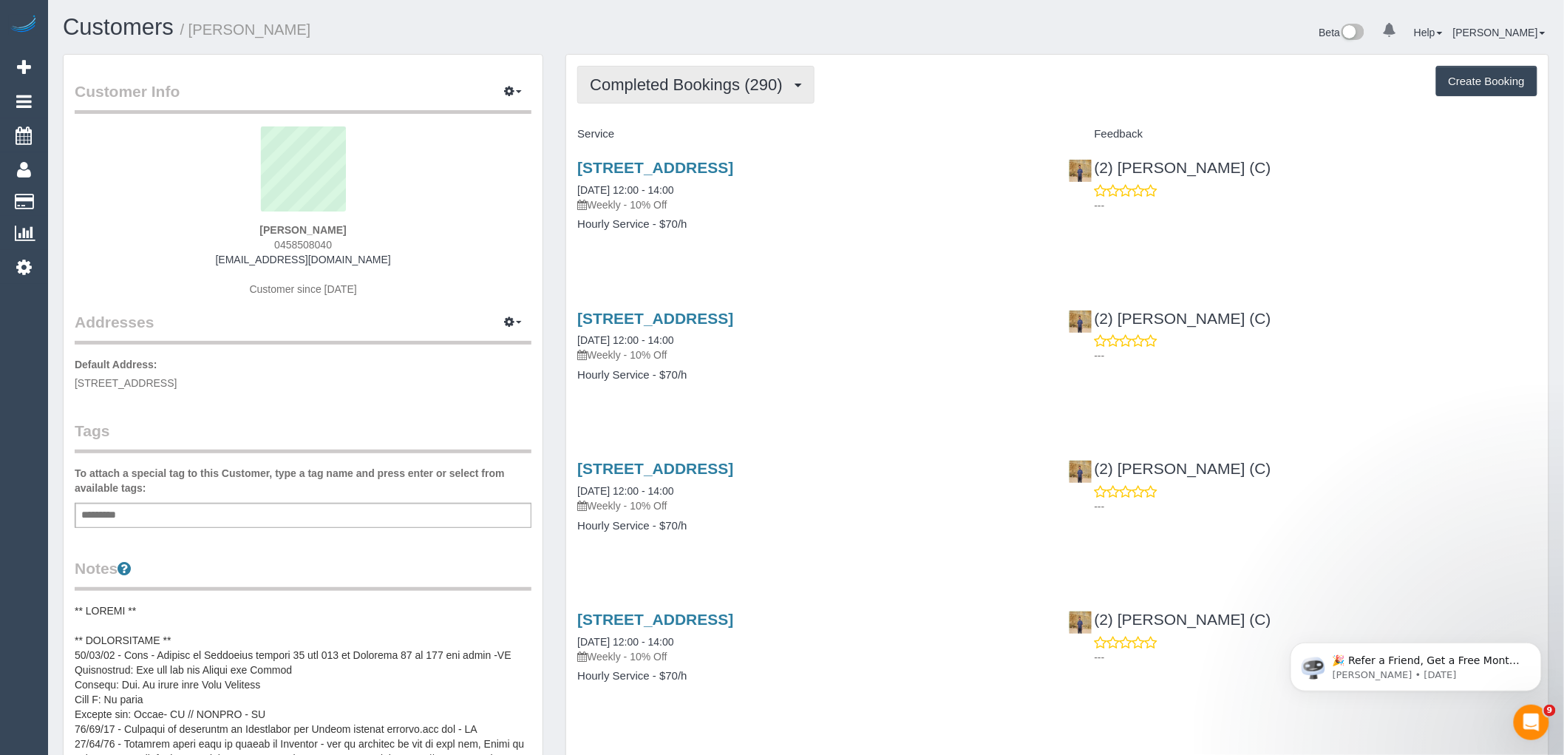
click at [660, 70] on button "Completed Bookings (290)" at bounding box center [695, 85] width 237 height 38
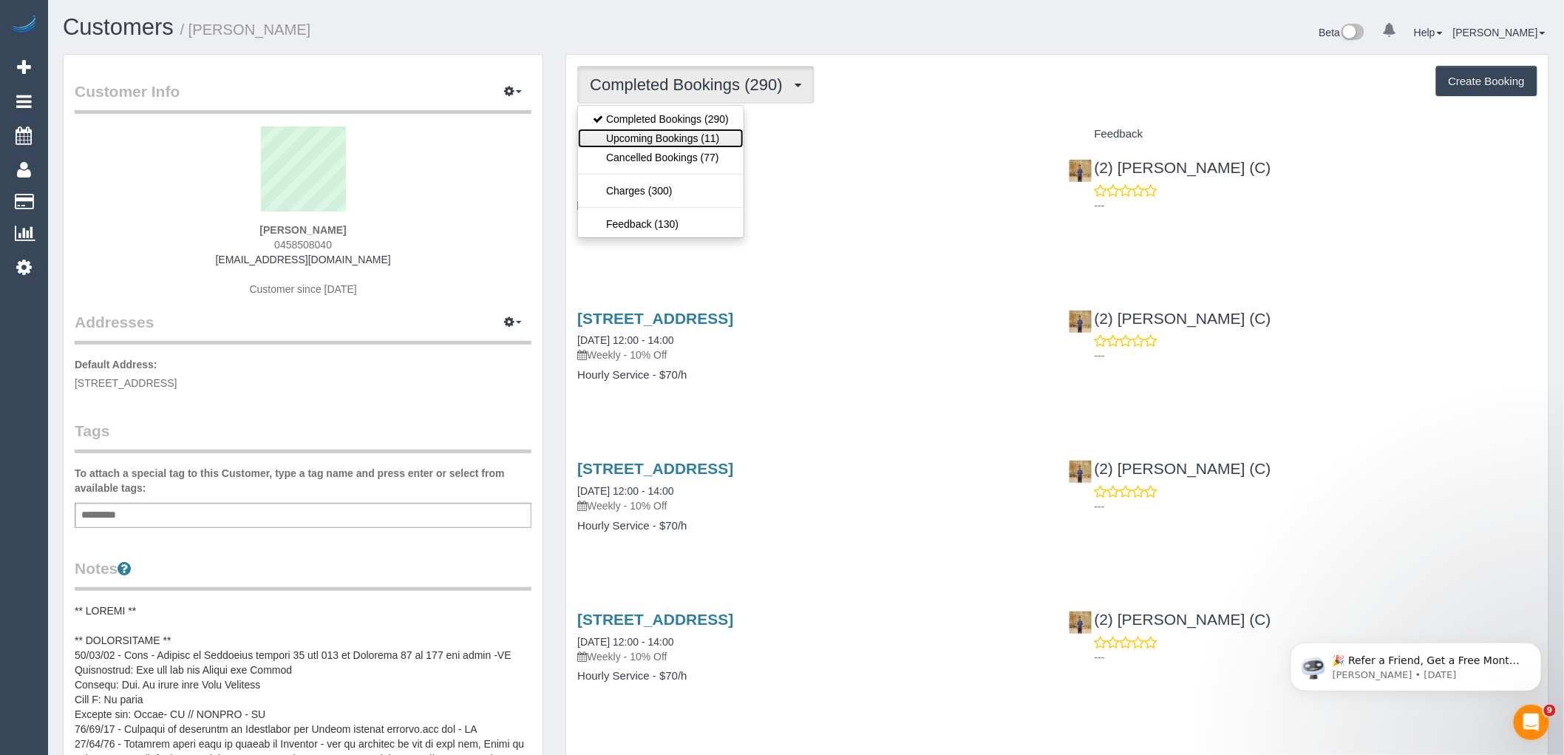
click at [647, 136] on link "Upcoming Bookings (11)" at bounding box center [661, 138] width 166 height 19
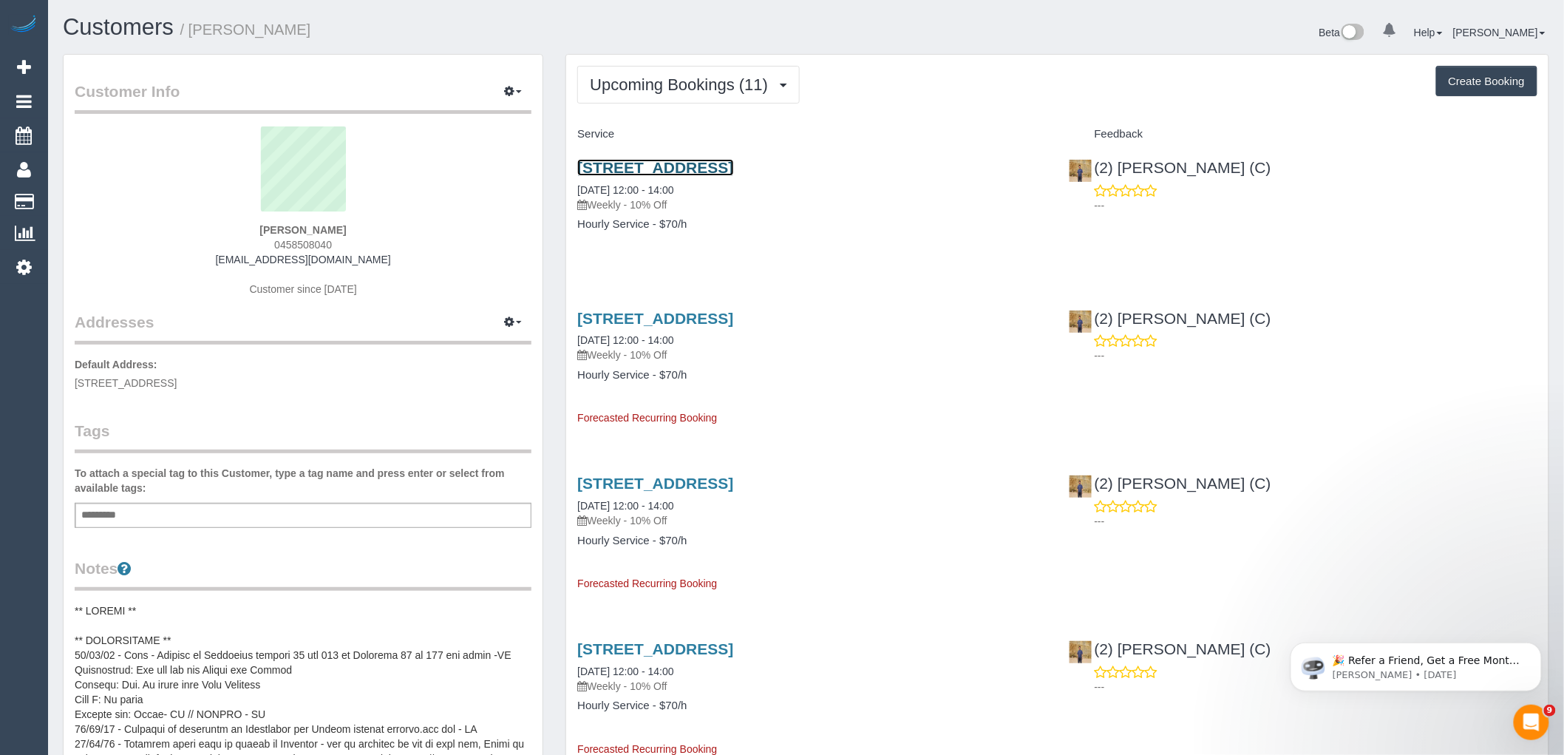
click at [696, 167] on link "25 Cliff St, South Yarra, VIC 3141" at bounding box center [655, 167] width 156 height 17
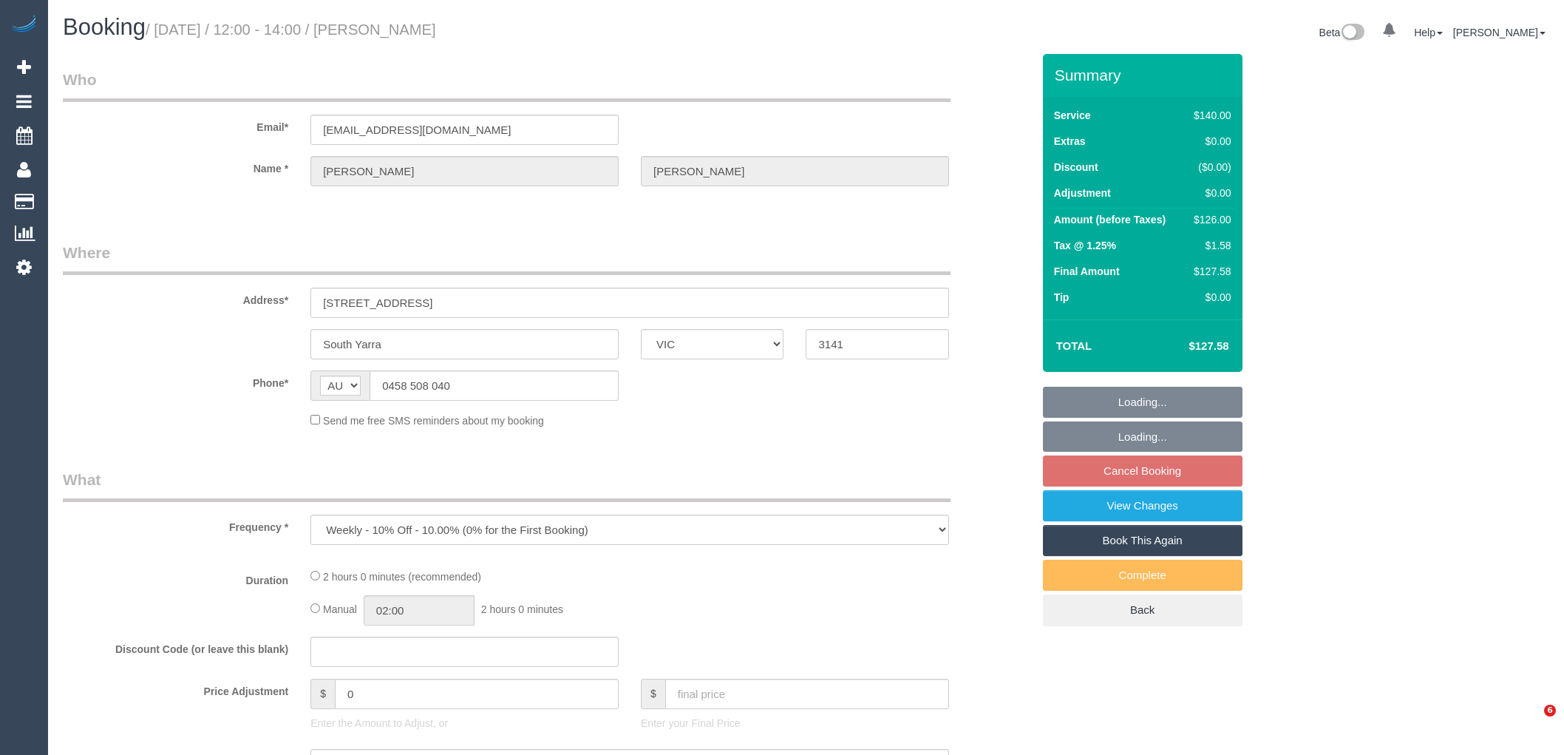
select select "VIC"
select select "string:stripe-pm_1G8g5r2GScqysDRVqca0kiuf"
select select "number:27"
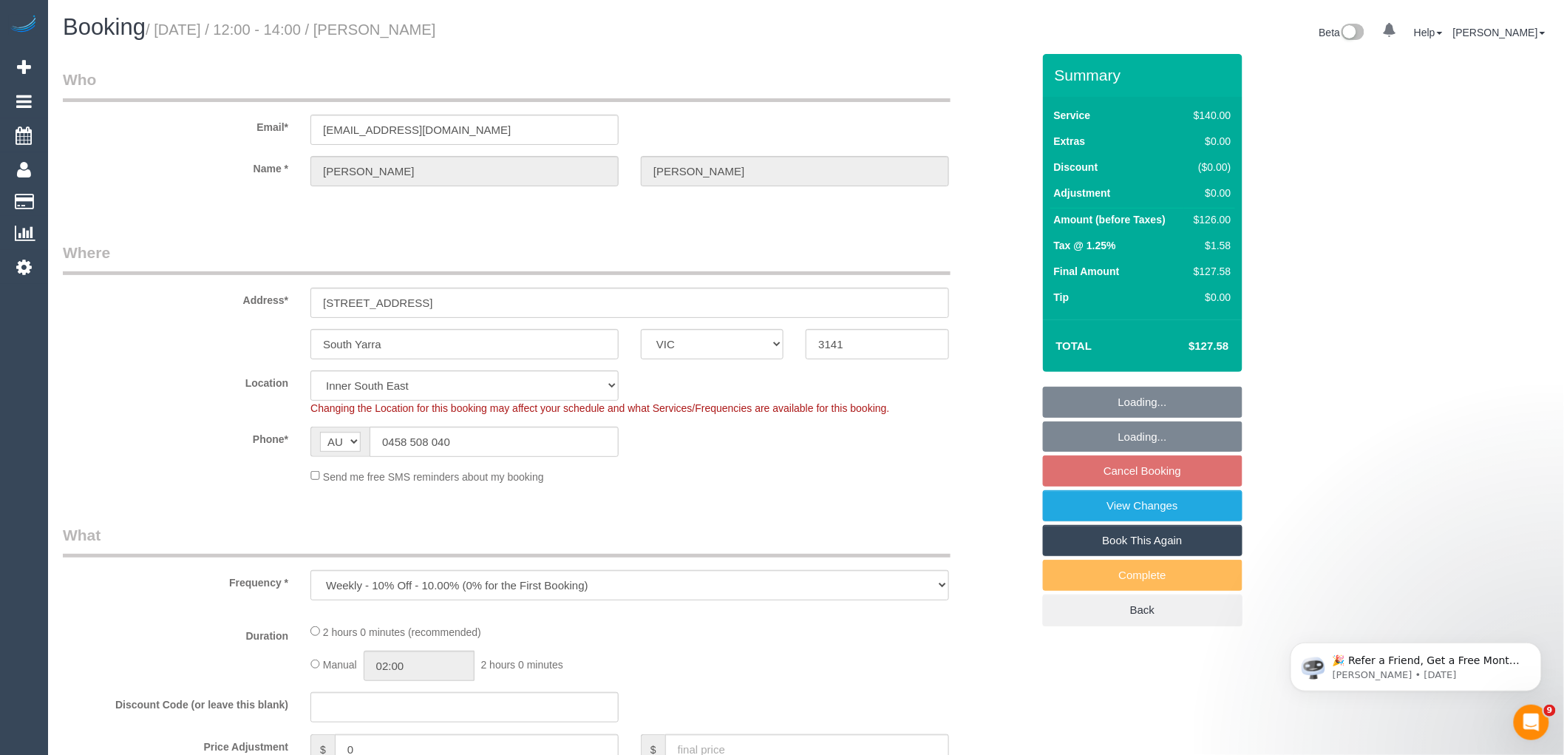
select select "object:701"
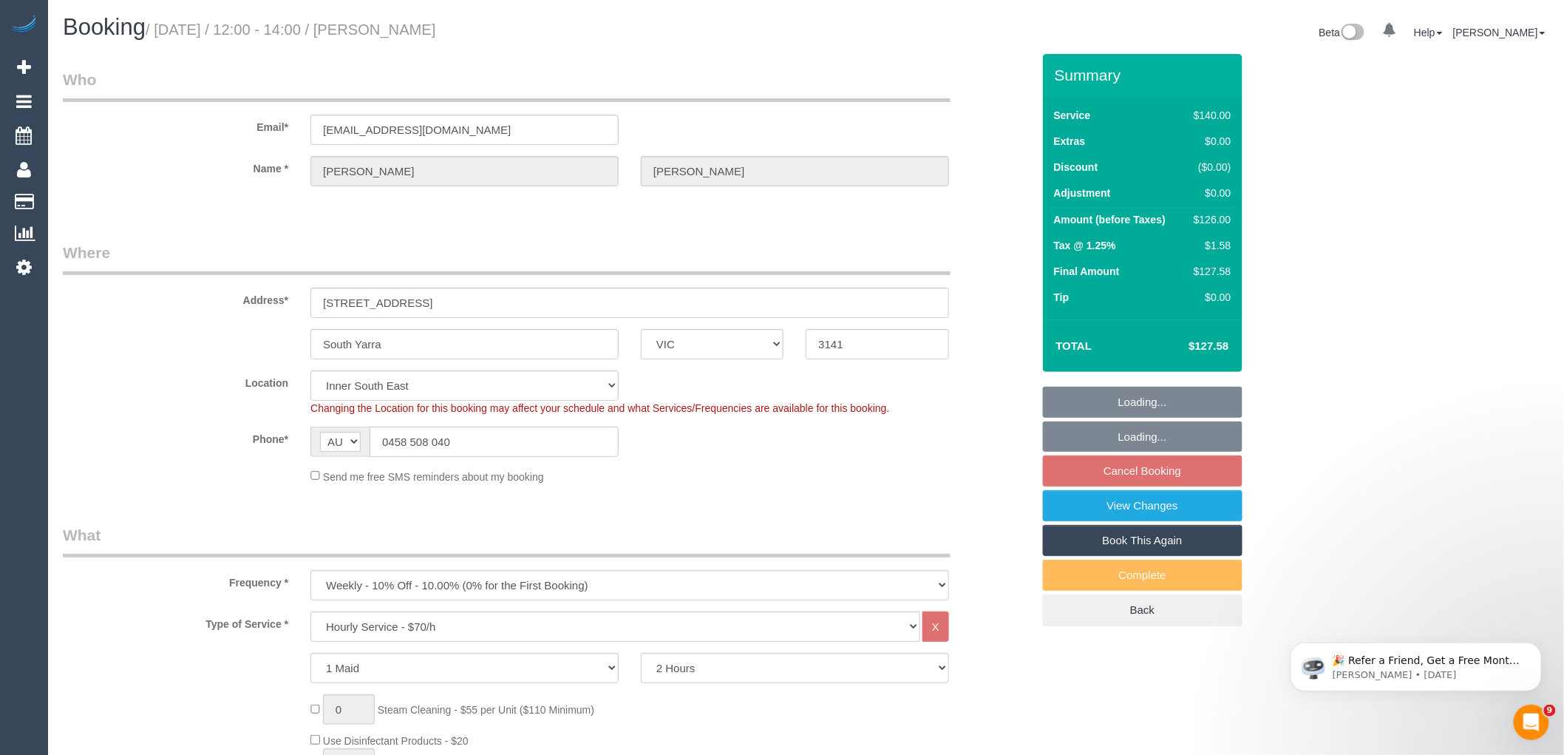
select select "spot4"
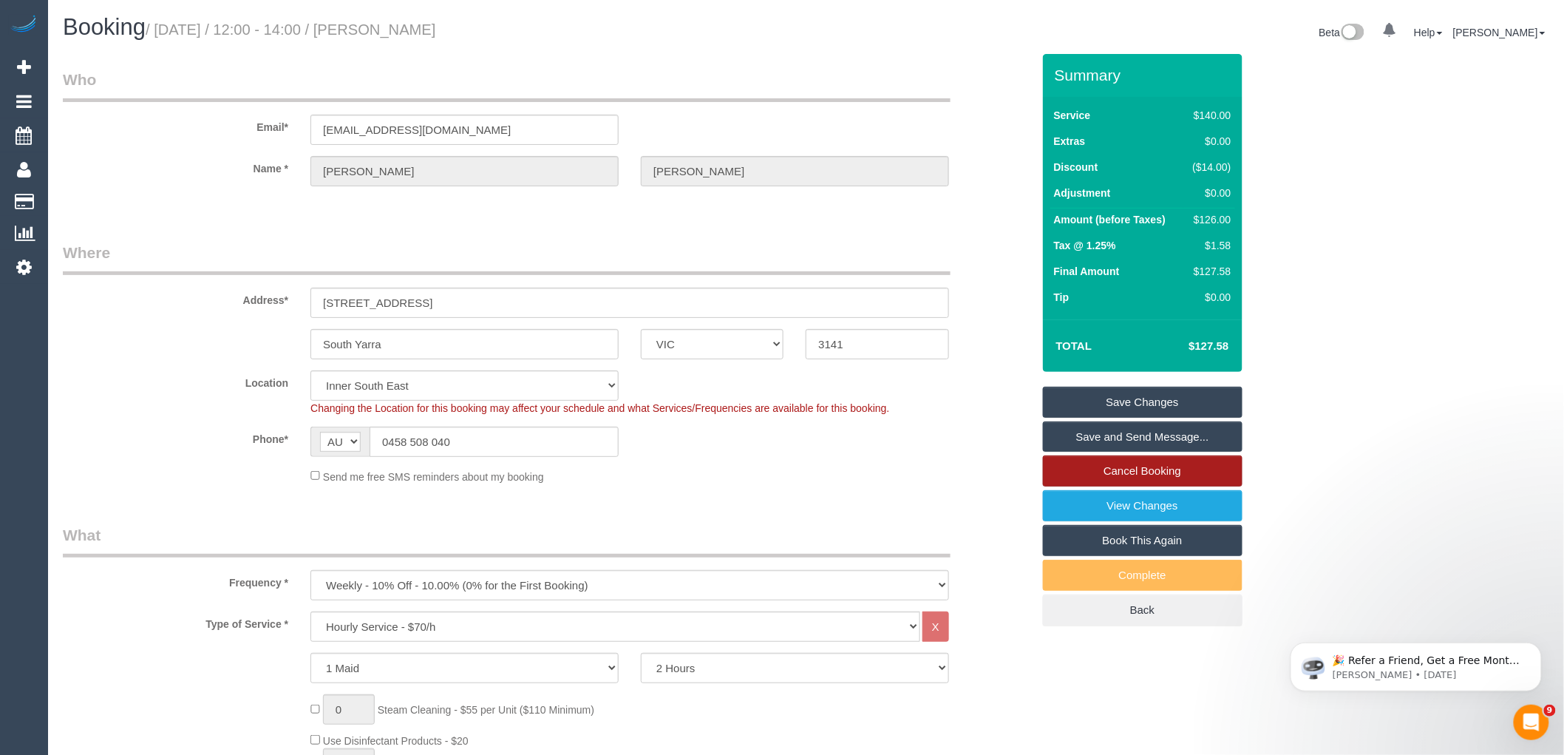
click at [1117, 456] on link "Cancel Booking" at bounding box center [1143, 470] width 200 height 31
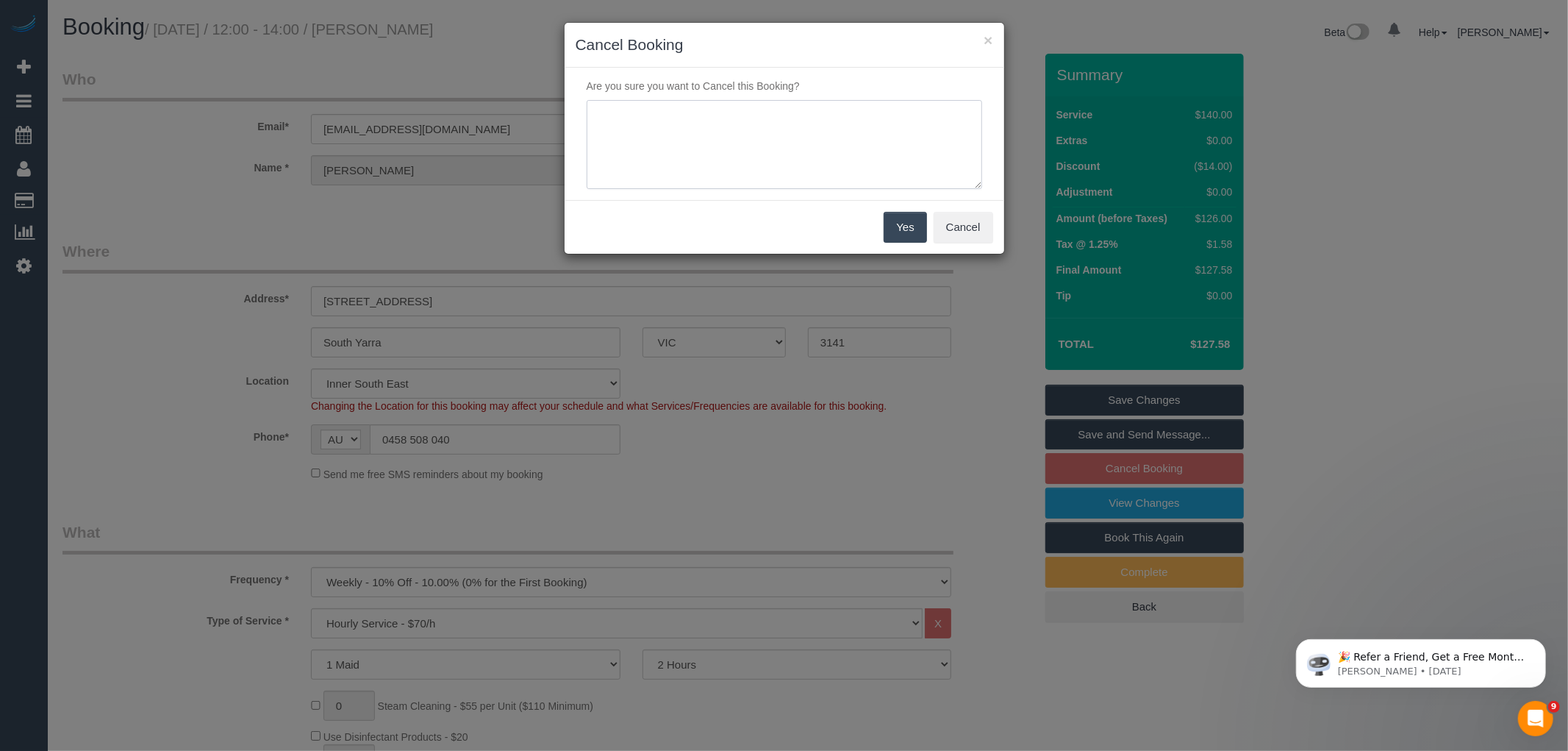
click at [754, 167] on textarea at bounding box center [784, 145] width 396 height 90
type textarea "Service not needed on this date via email VC"
click at [910, 226] on button "Yes" at bounding box center [905, 227] width 43 height 31
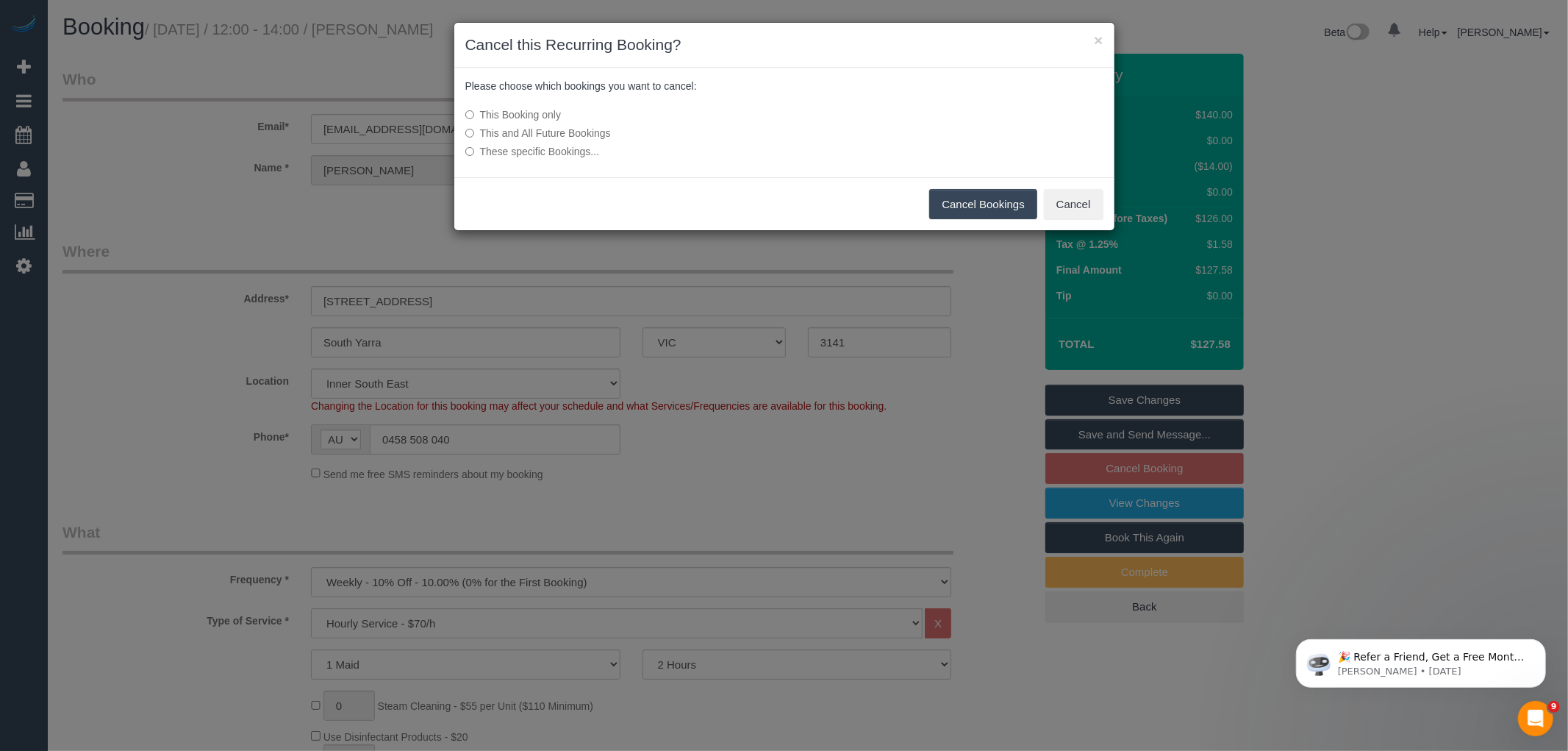
click at [1003, 194] on button "Cancel Bookings" at bounding box center [983, 204] width 108 height 31
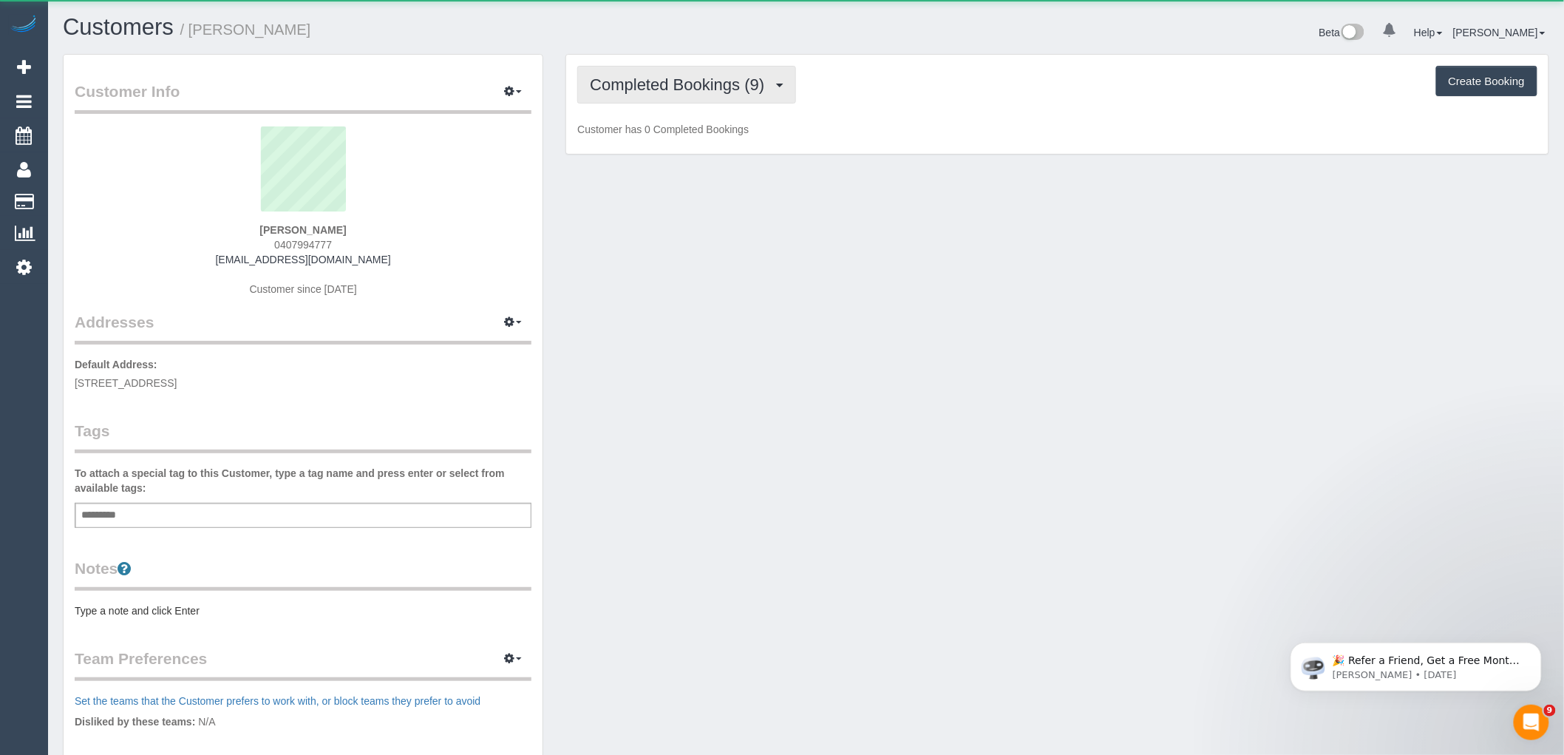
drag, startPoint x: 690, startPoint y: 71, endPoint x: 685, endPoint y: 100, distance: 29.3
click at [690, 71] on button "Completed Bookings (9)" at bounding box center [686, 85] width 219 height 38
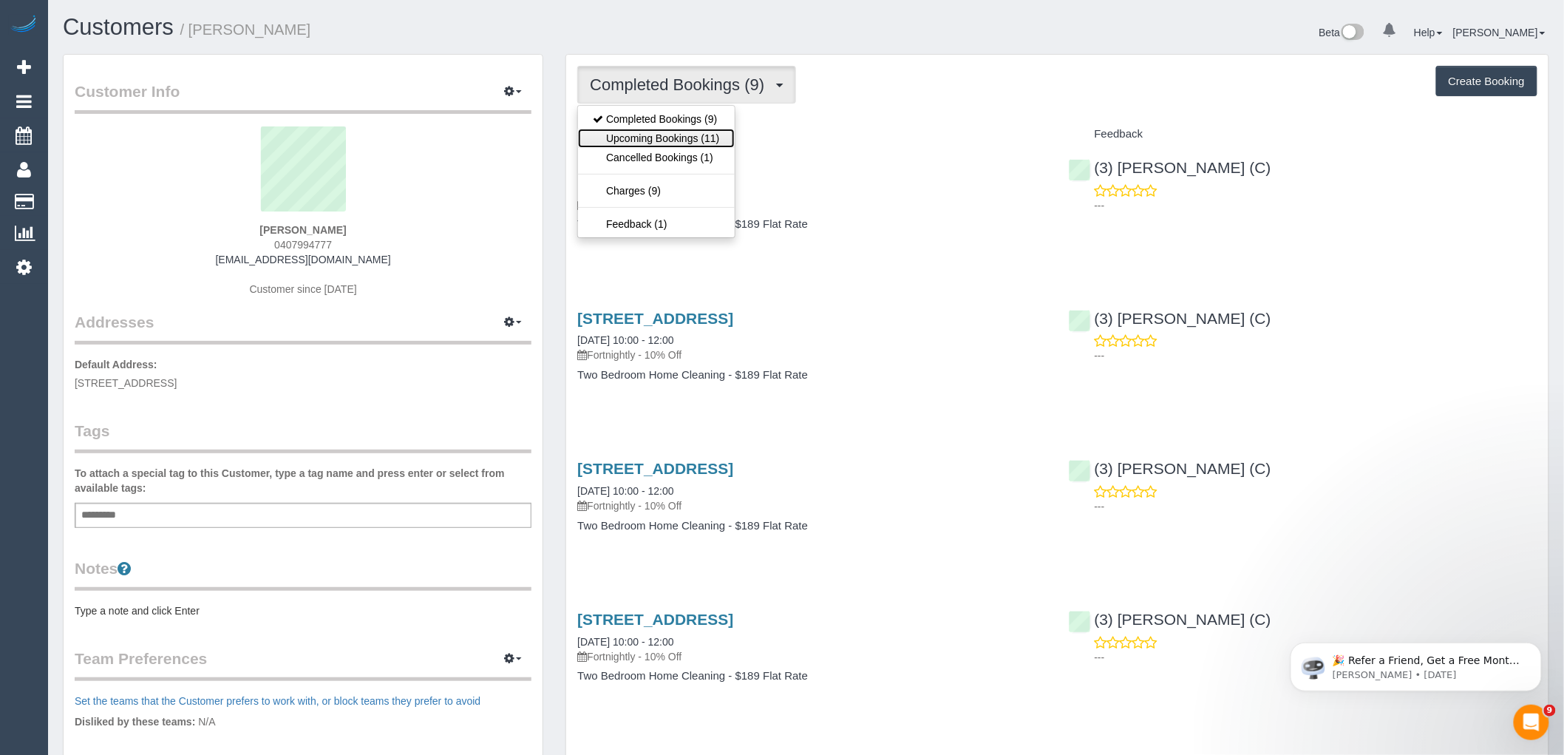
click at [682, 140] on link "Upcoming Bookings (11)" at bounding box center [656, 138] width 156 height 19
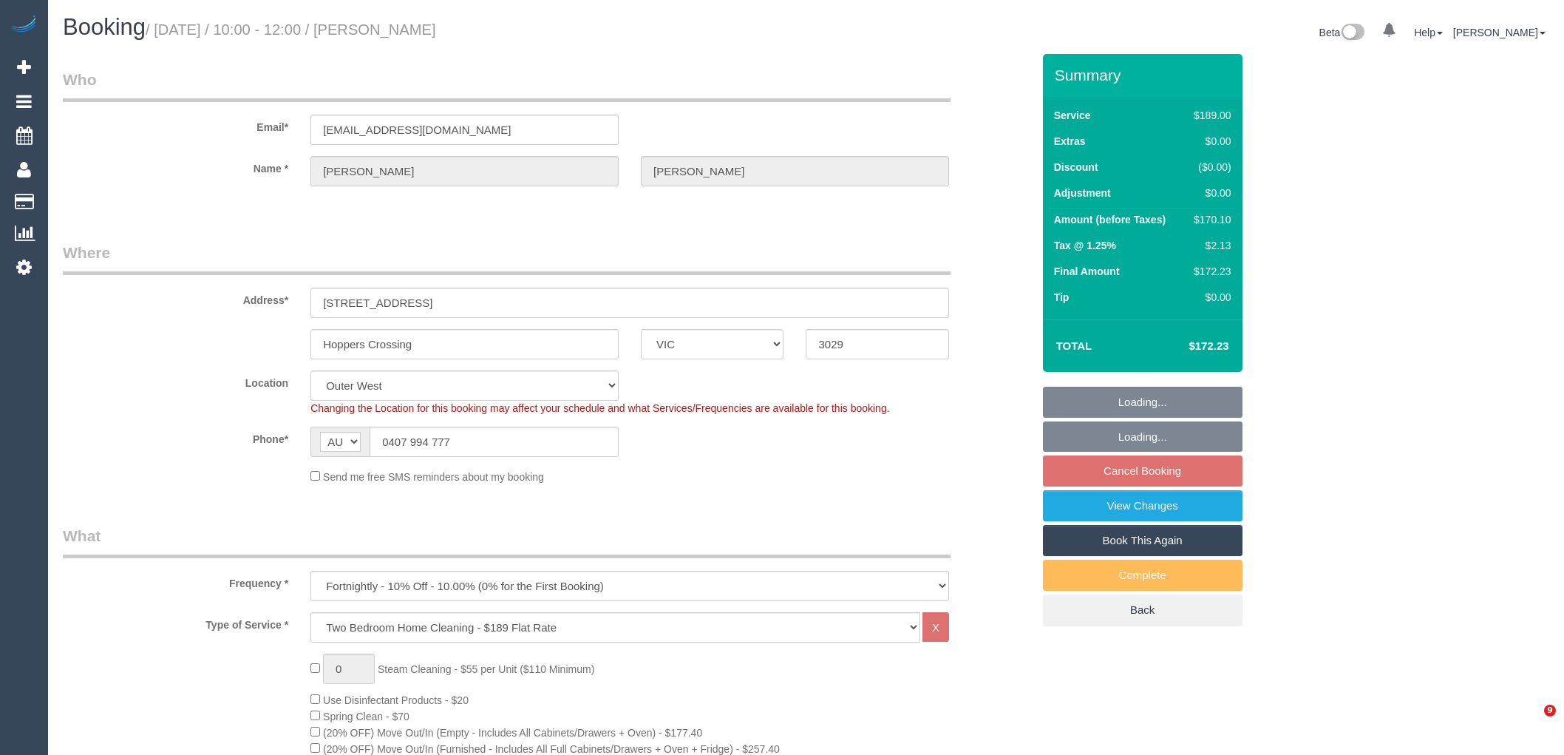
select select "VIC"
select select "number:27"
select select "number:14"
select select "number:18"
select select "number:24"
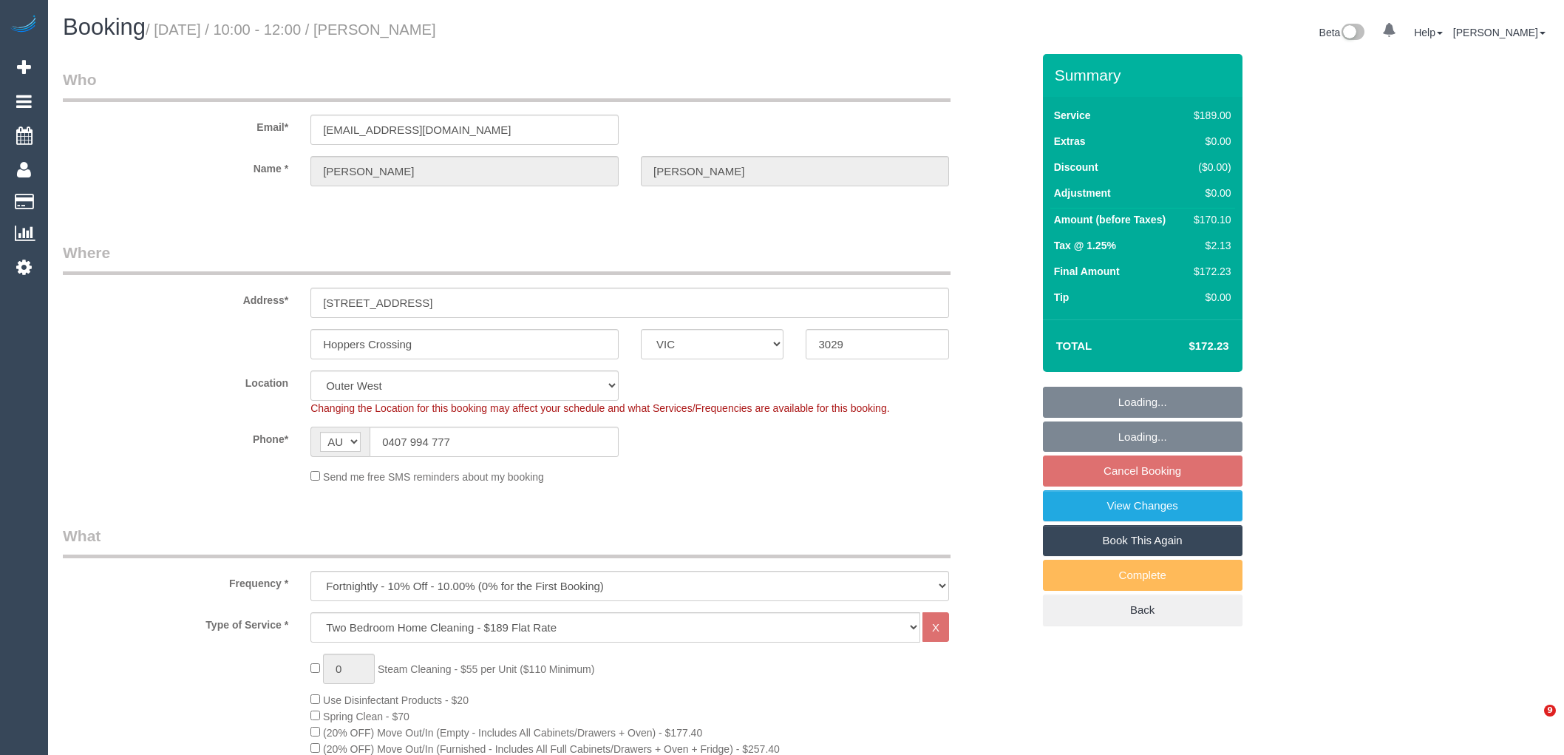
select select "number:33"
select select "number:11"
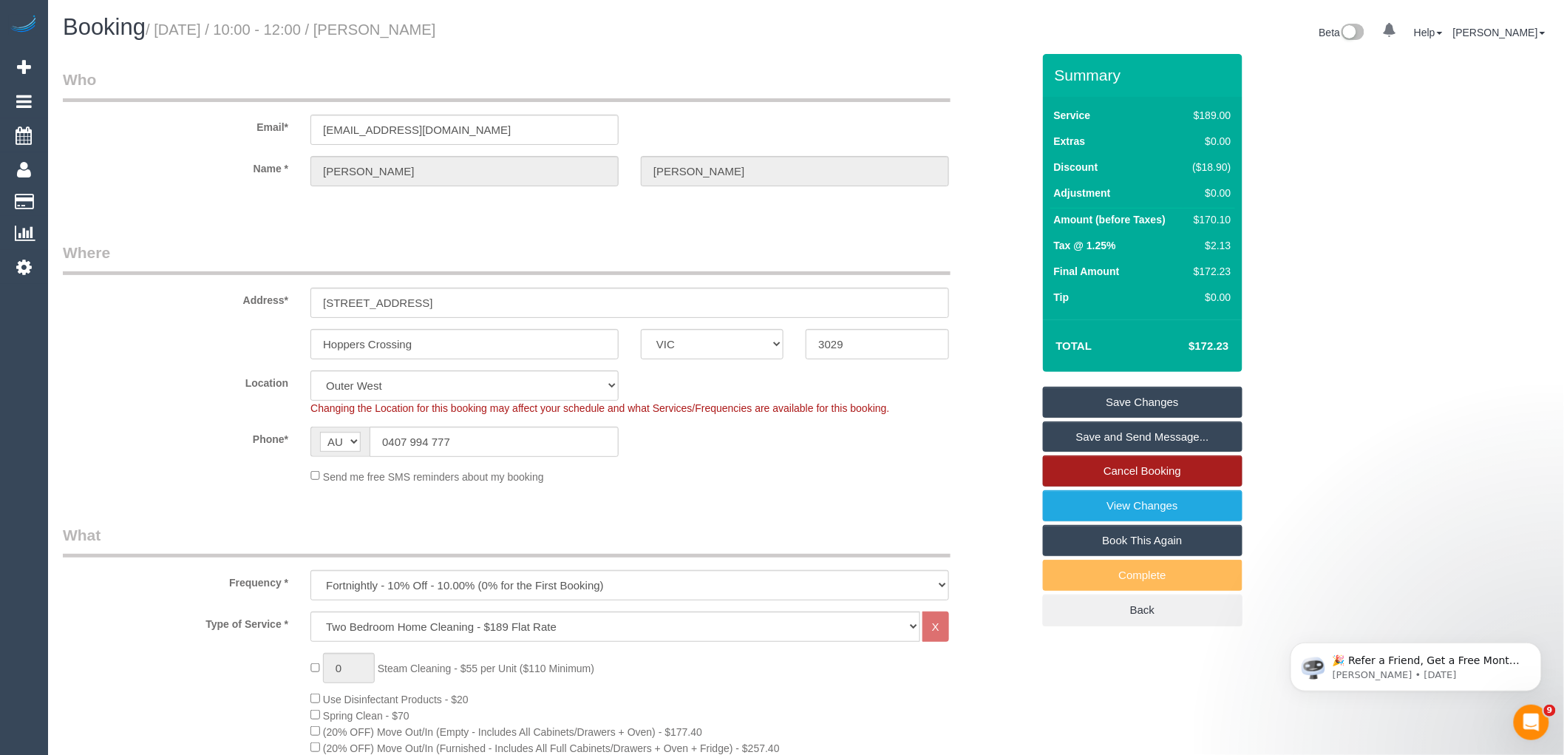
click at [1105, 469] on link "Cancel Booking" at bounding box center [1143, 470] width 200 height 31
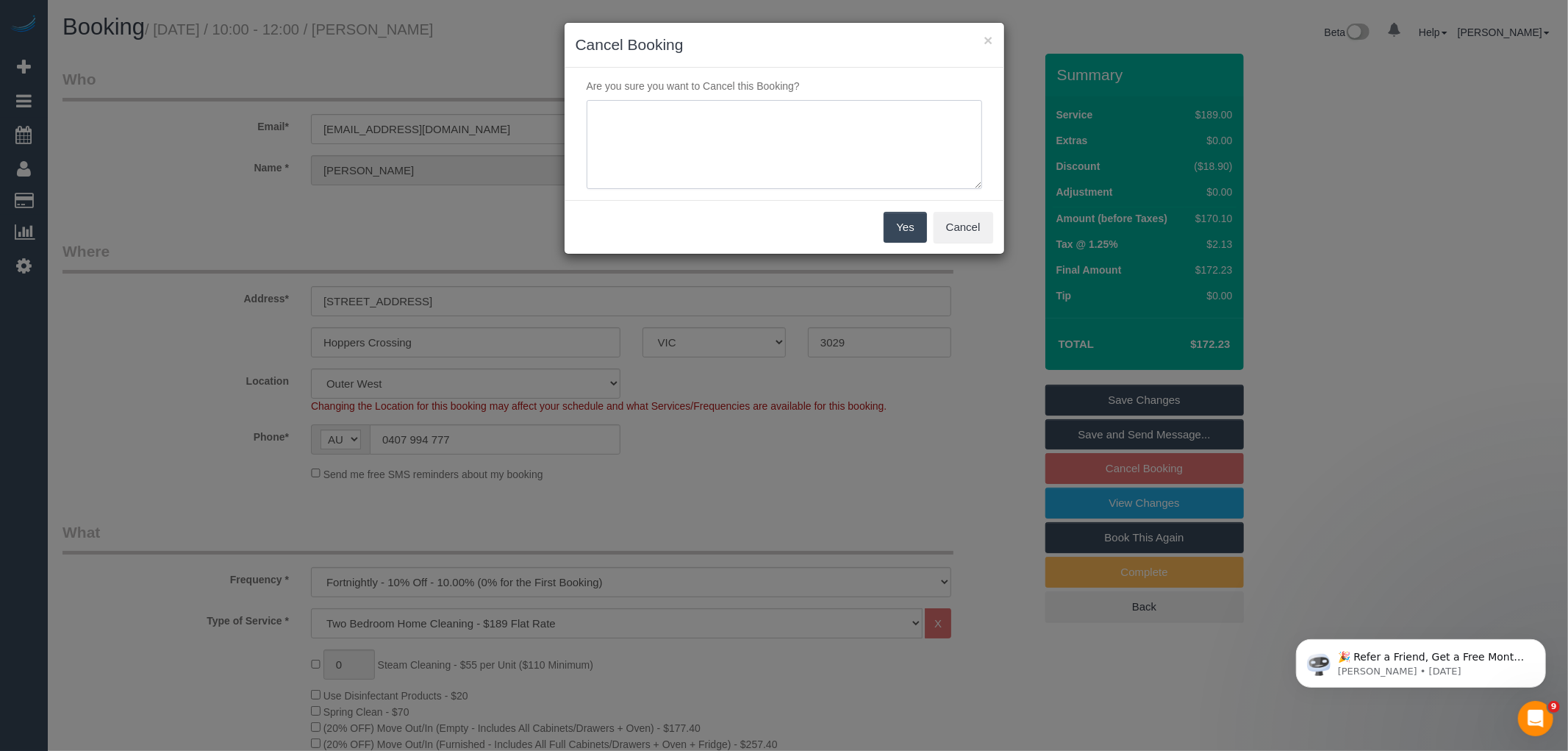
click at [804, 175] on textarea at bounding box center [784, 145] width 396 height 90
type textarea "Service not needed this week via email VC"
click at [912, 228] on button "Yes" at bounding box center [905, 227] width 43 height 31
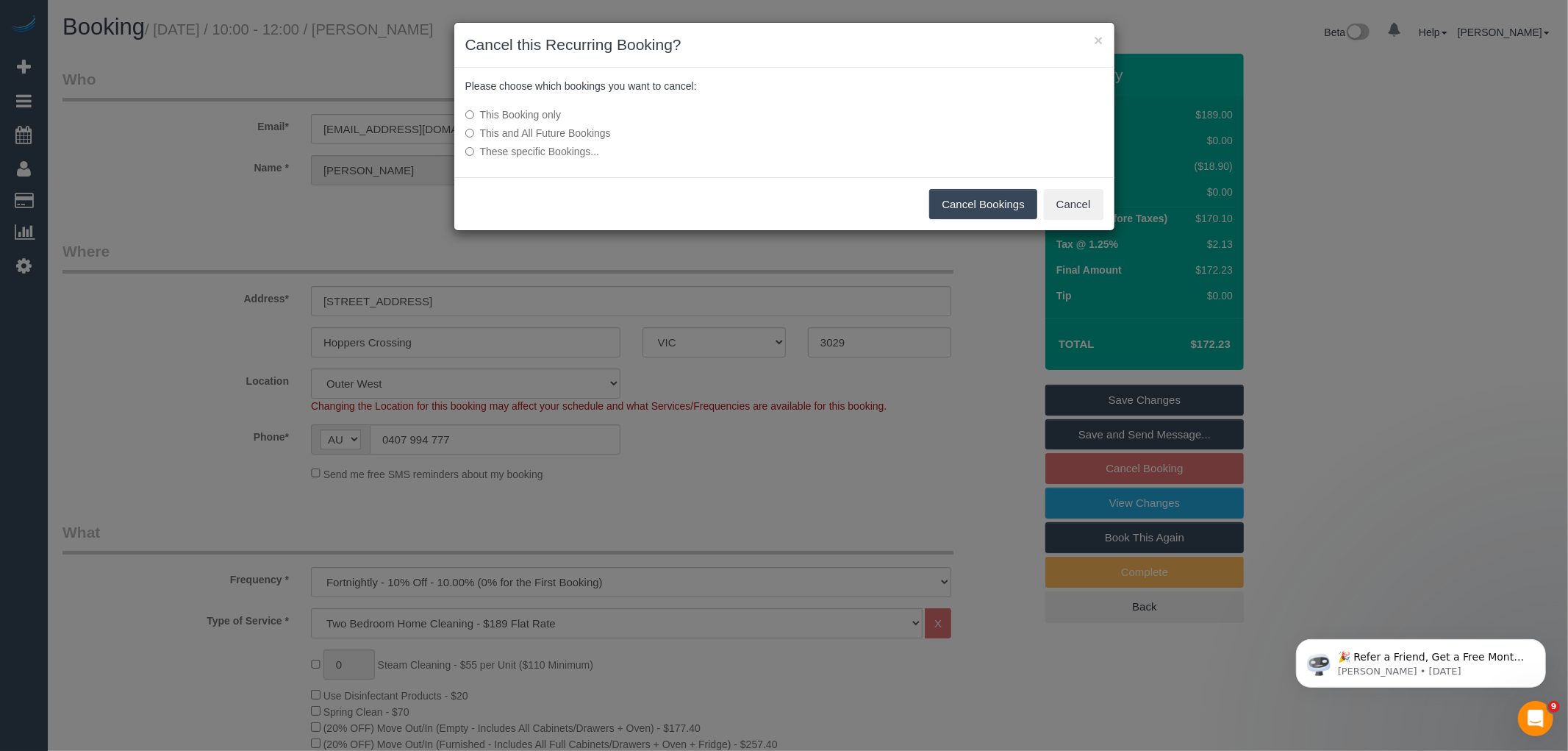
click at [968, 196] on button "Cancel Bookings" at bounding box center [983, 204] width 108 height 31
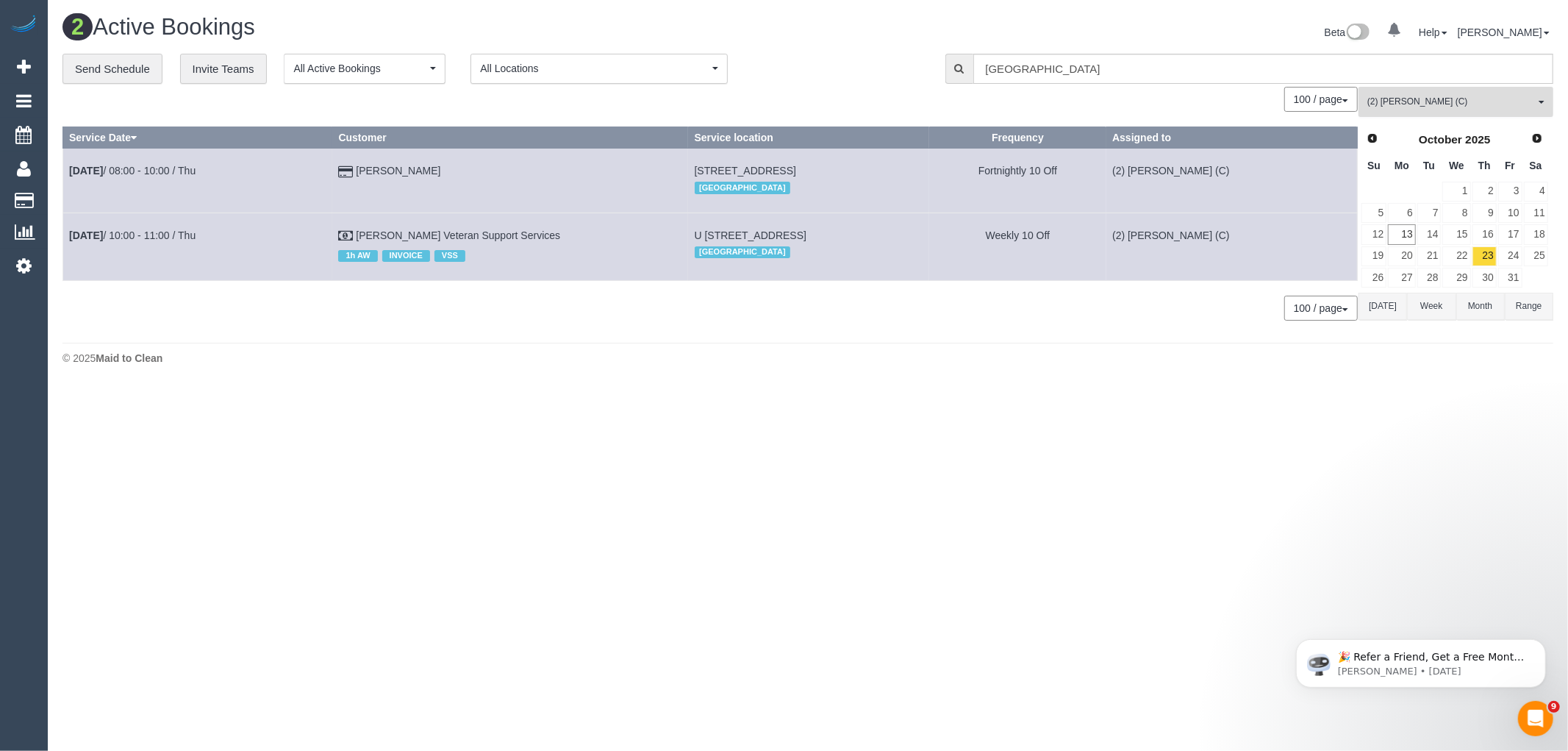
click at [1482, 92] on button "(2) [PERSON_NAME] (C) All Teams" at bounding box center [1456, 101] width 195 height 30
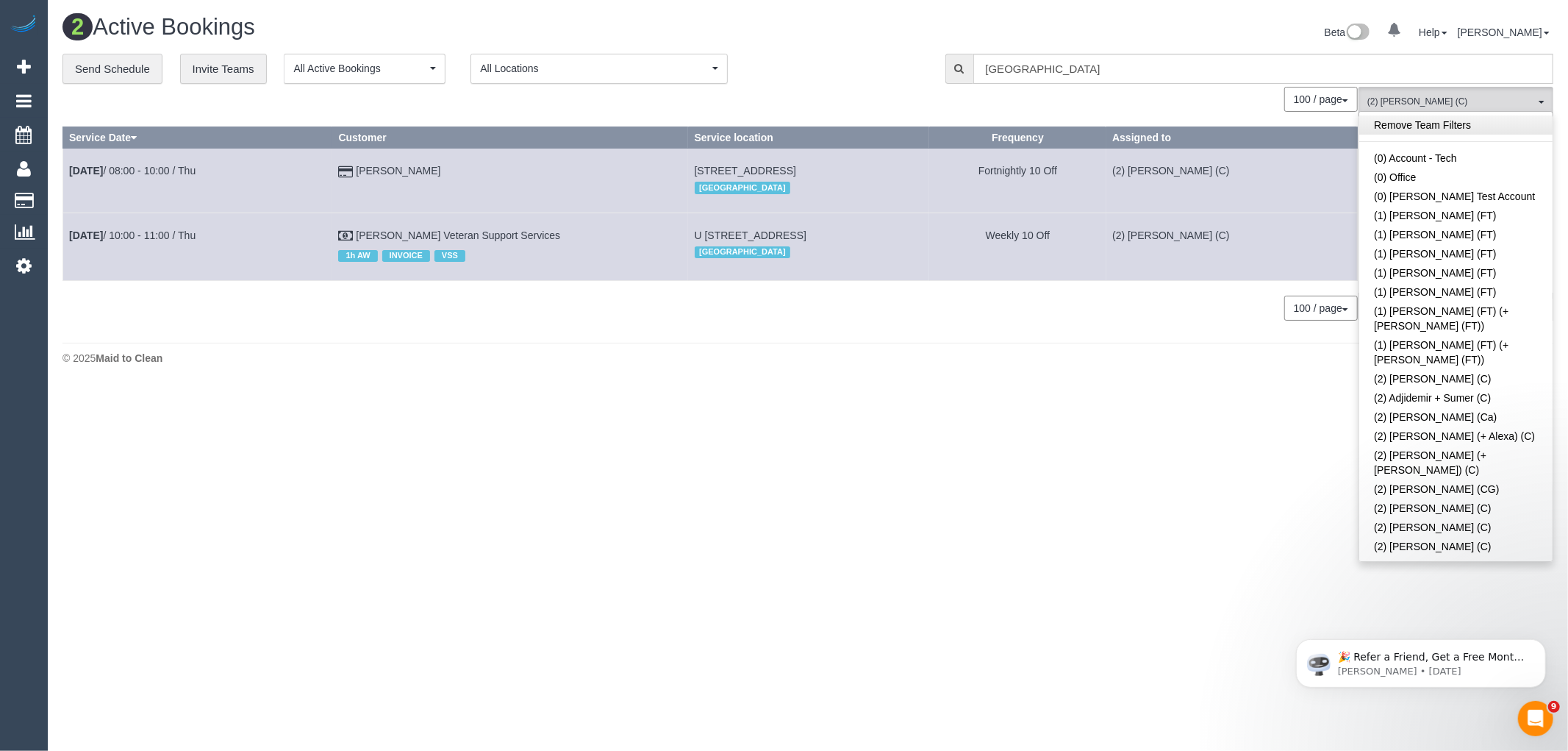
click at [1461, 125] on link "Remove Team Filters" at bounding box center [1456, 124] width 193 height 19
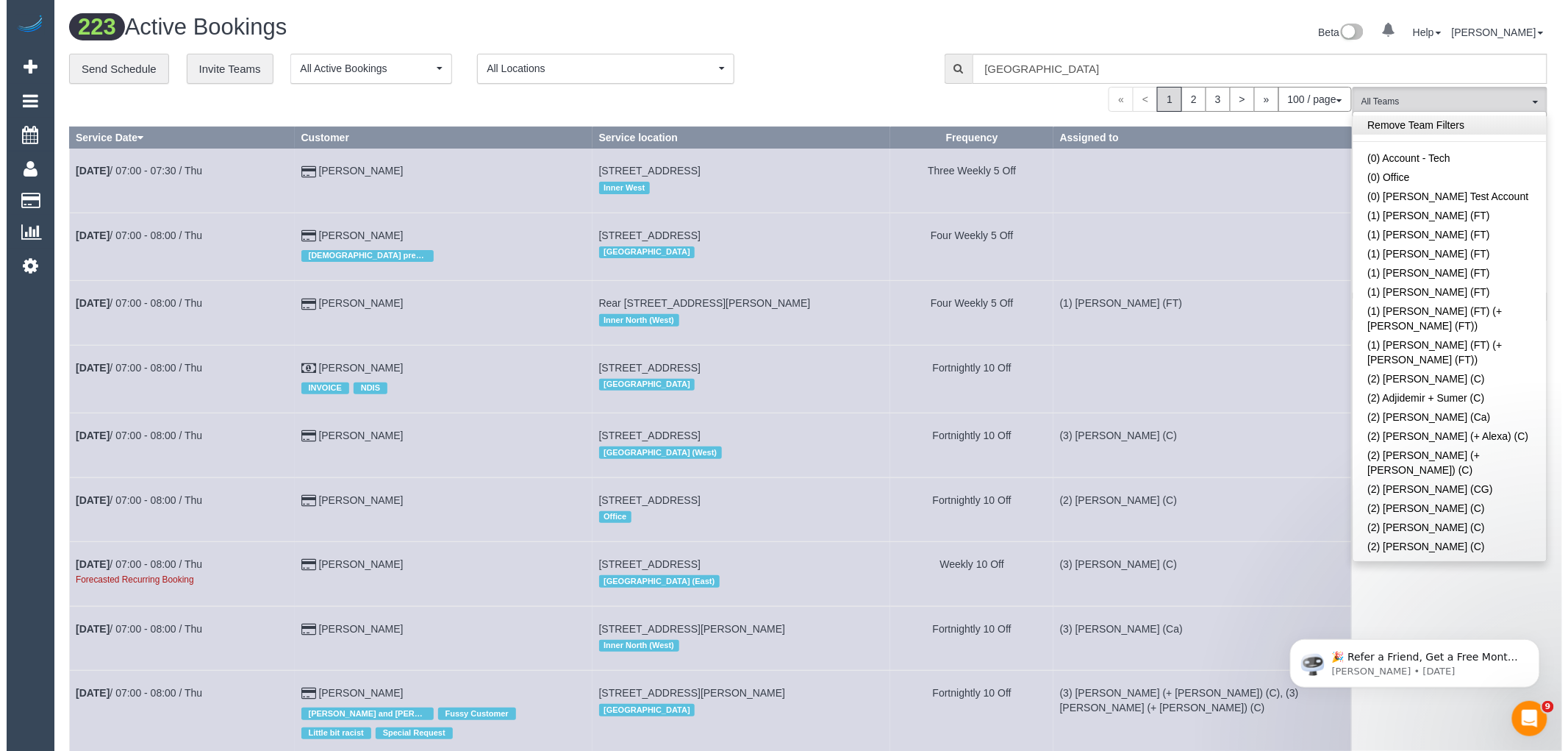
scroll to position [1420, 0]
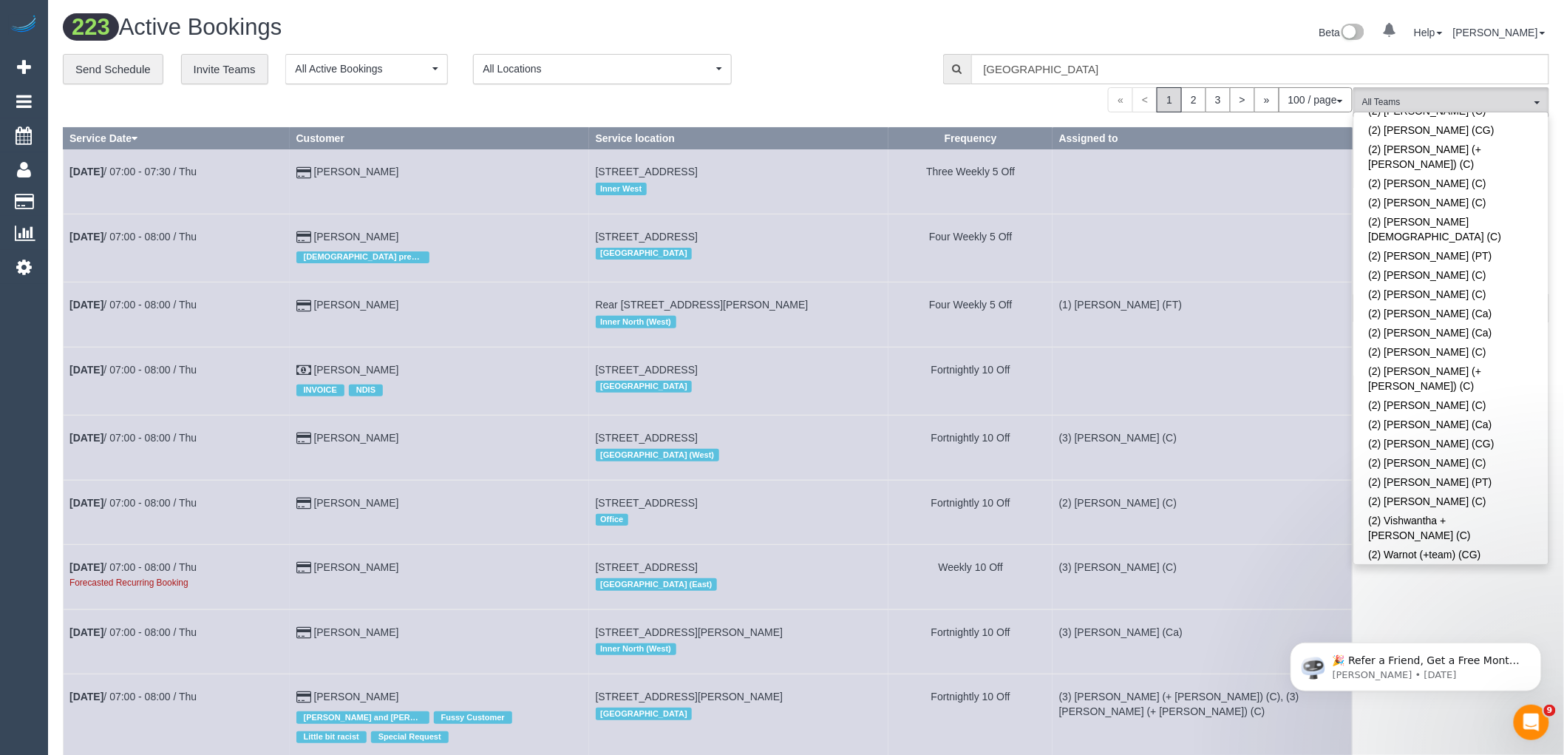
click at [1446, 622] on link "(3) [PERSON_NAME] (C)" at bounding box center [1451, 631] width 194 height 19
click at [1448, 603] on link "(3) [PERSON_NAME] (C)" at bounding box center [1451, 612] width 194 height 19
click at [1453, 622] on link "(3) [PERSON_NAME] (C)" at bounding box center [1451, 631] width 194 height 19
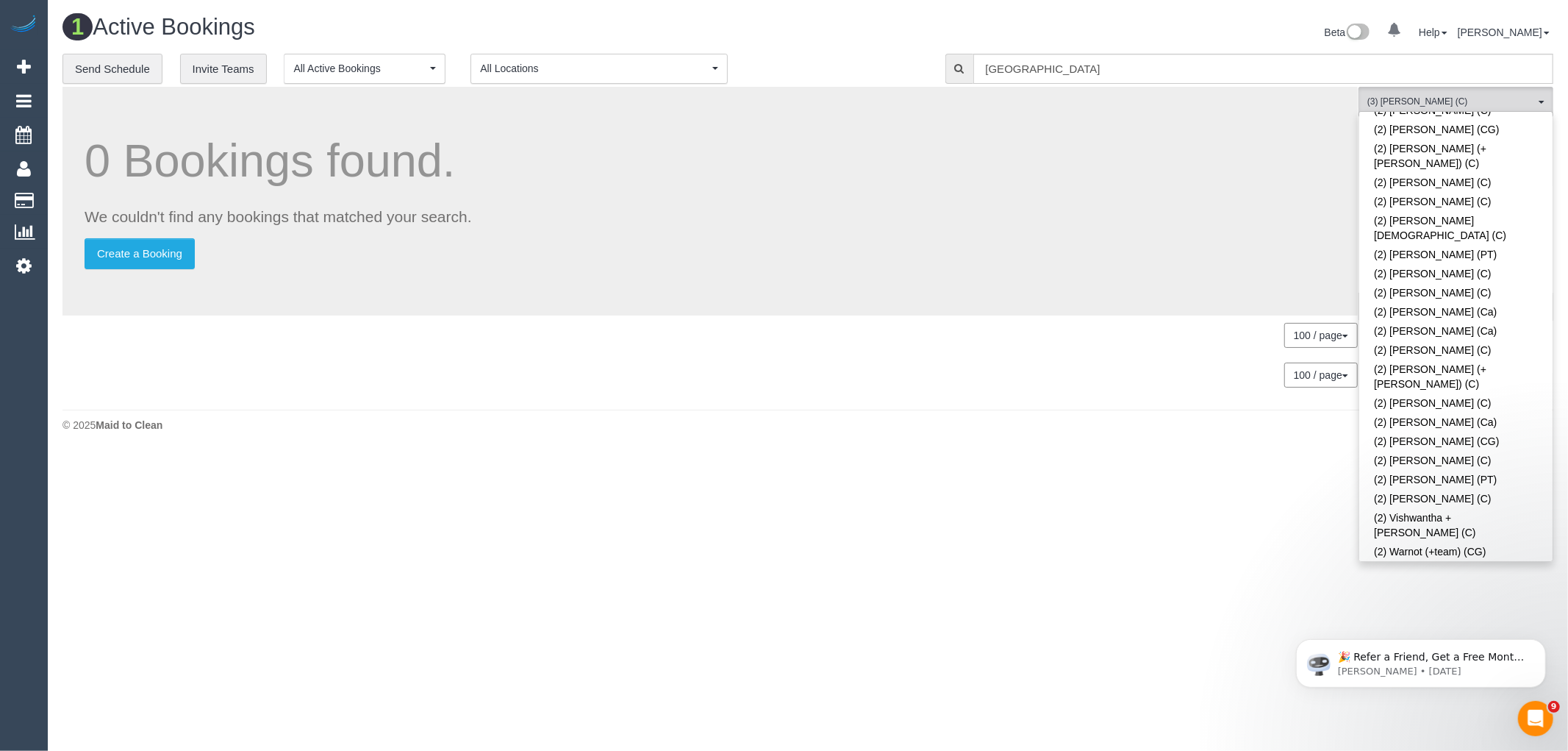
click at [870, 64] on div "**********" at bounding box center [493, 69] width 861 height 31
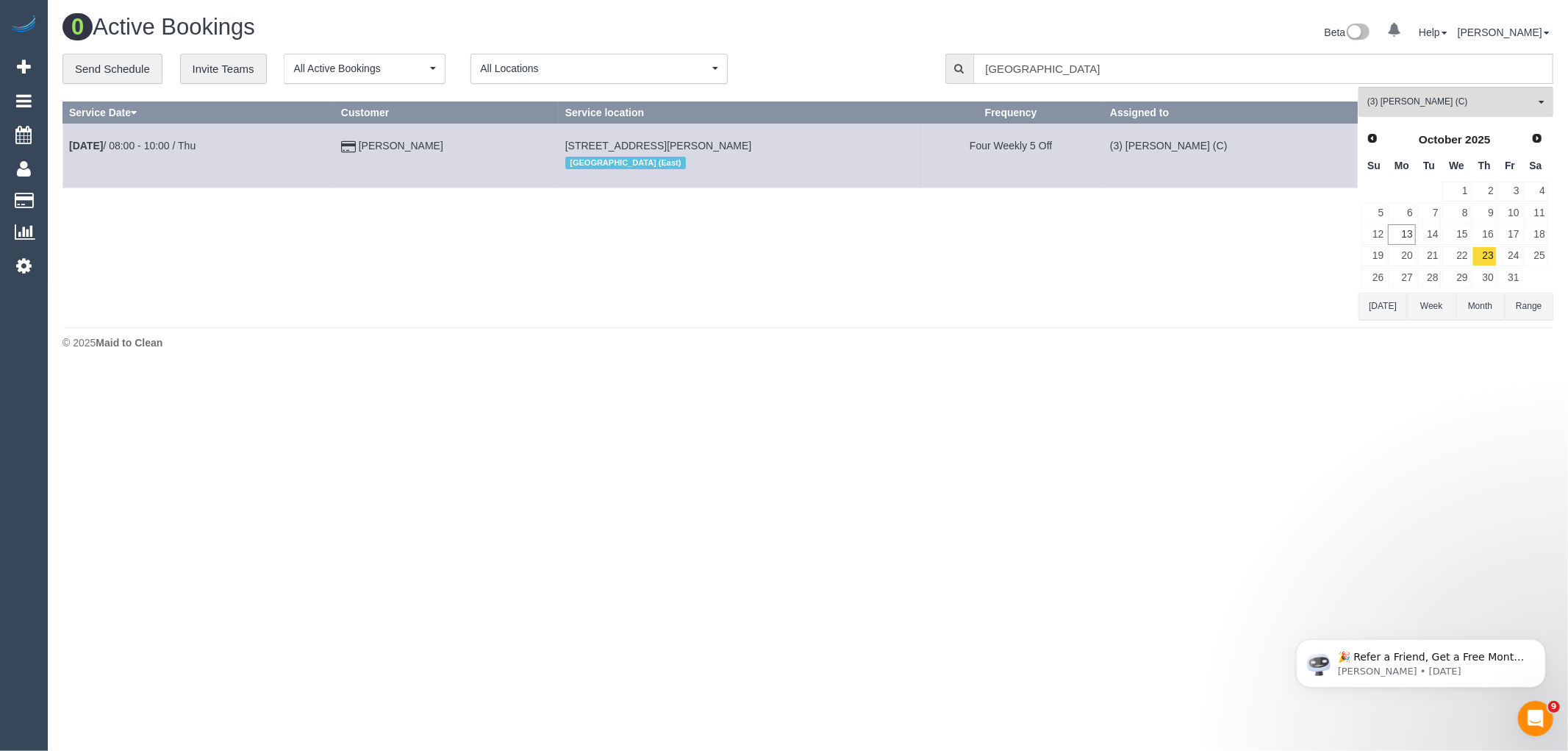
click at [1378, 305] on button "[DATE]" at bounding box center [1382, 305] width 49 height 27
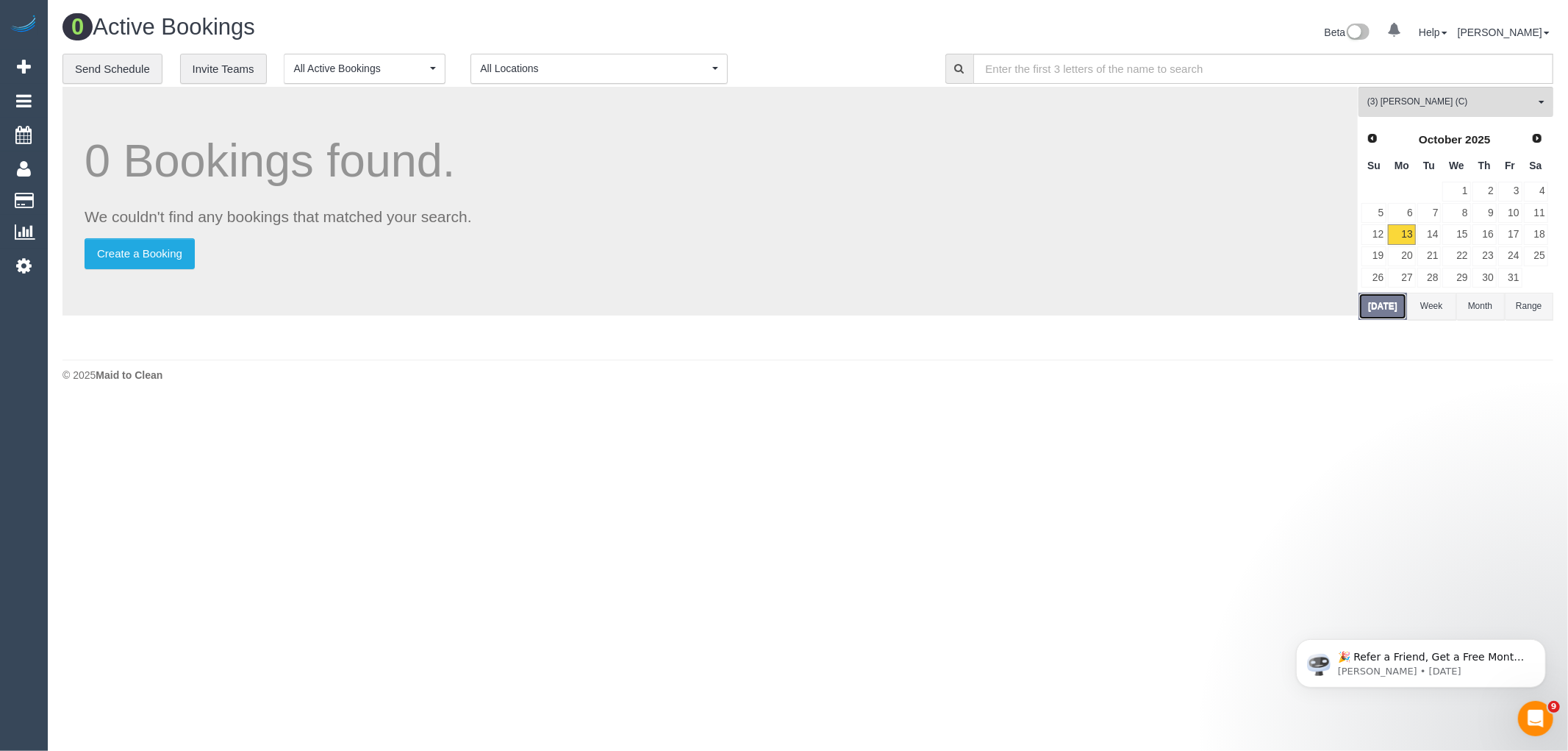
click at [1383, 310] on button "[DATE]" at bounding box center [1382, 305] width 49 height 27
click at [1457, 103] on span "(3) [PERSON_NAME] (C)" at bounding box center [1451, 101] width 168 height 13
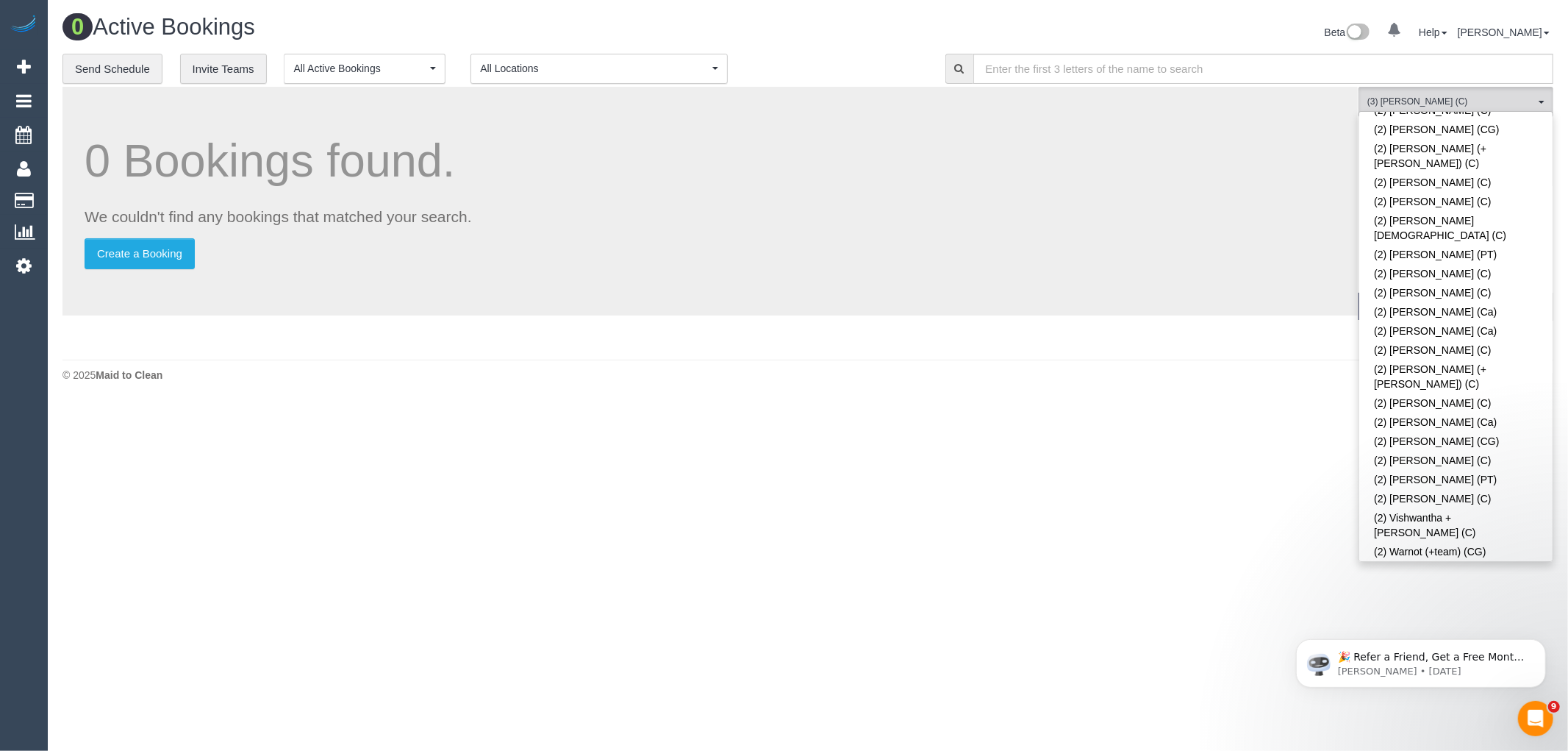
click at [1492, 580] on link "(3) Abu (+ [PERSON_NAME]) (C)" at bounding box center [1456, 589] width 193 height 19
click at [1490, 600] on link "(3) [PERSON_NAME] (C)" at bounding box center [1456, 609] width 193 height 19
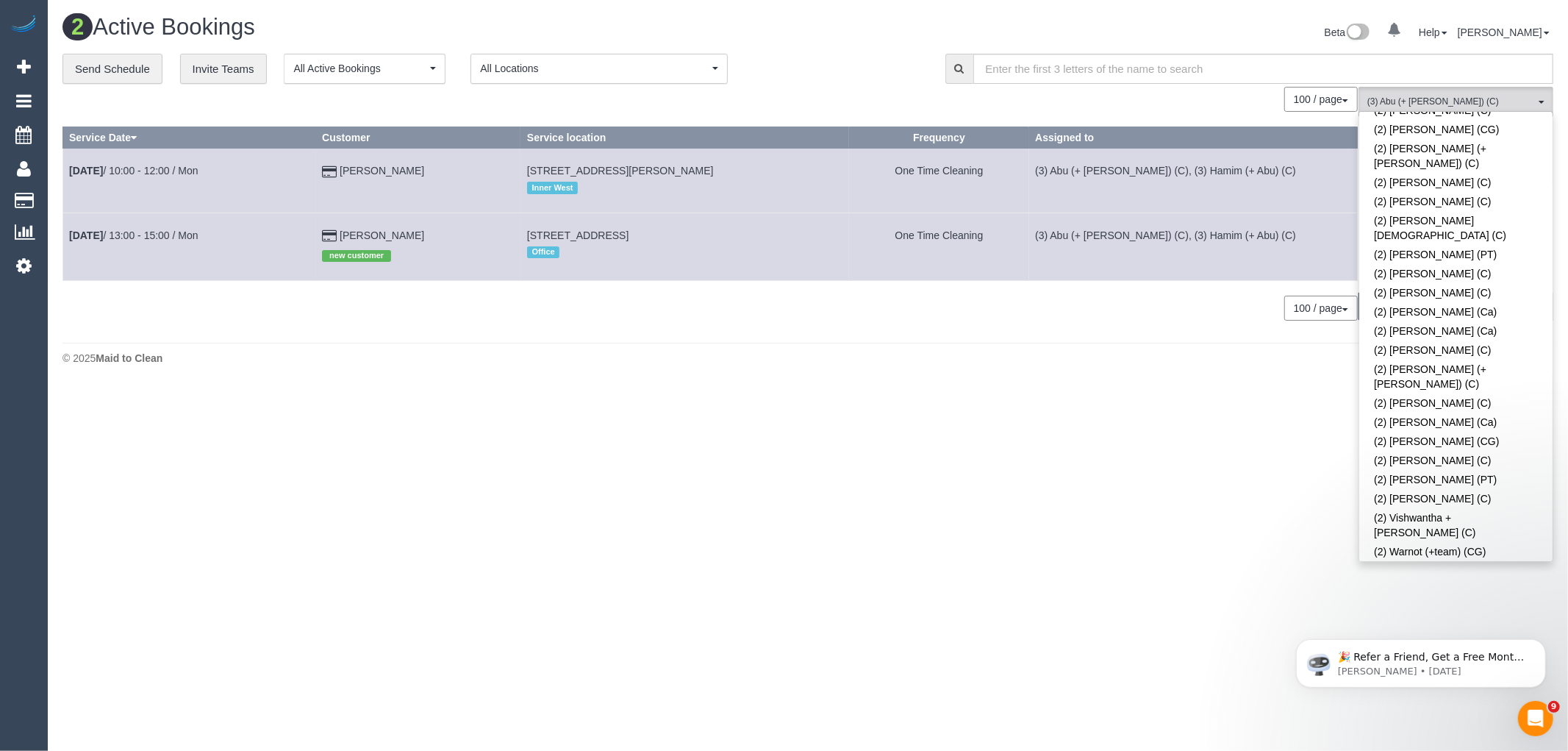
click at [1112, 468] on body "0 Beta Your Notifications You have 0 alerts Add Booking Bookings Active Booking…" at bounding box center [784, 375] width 1568 height 751
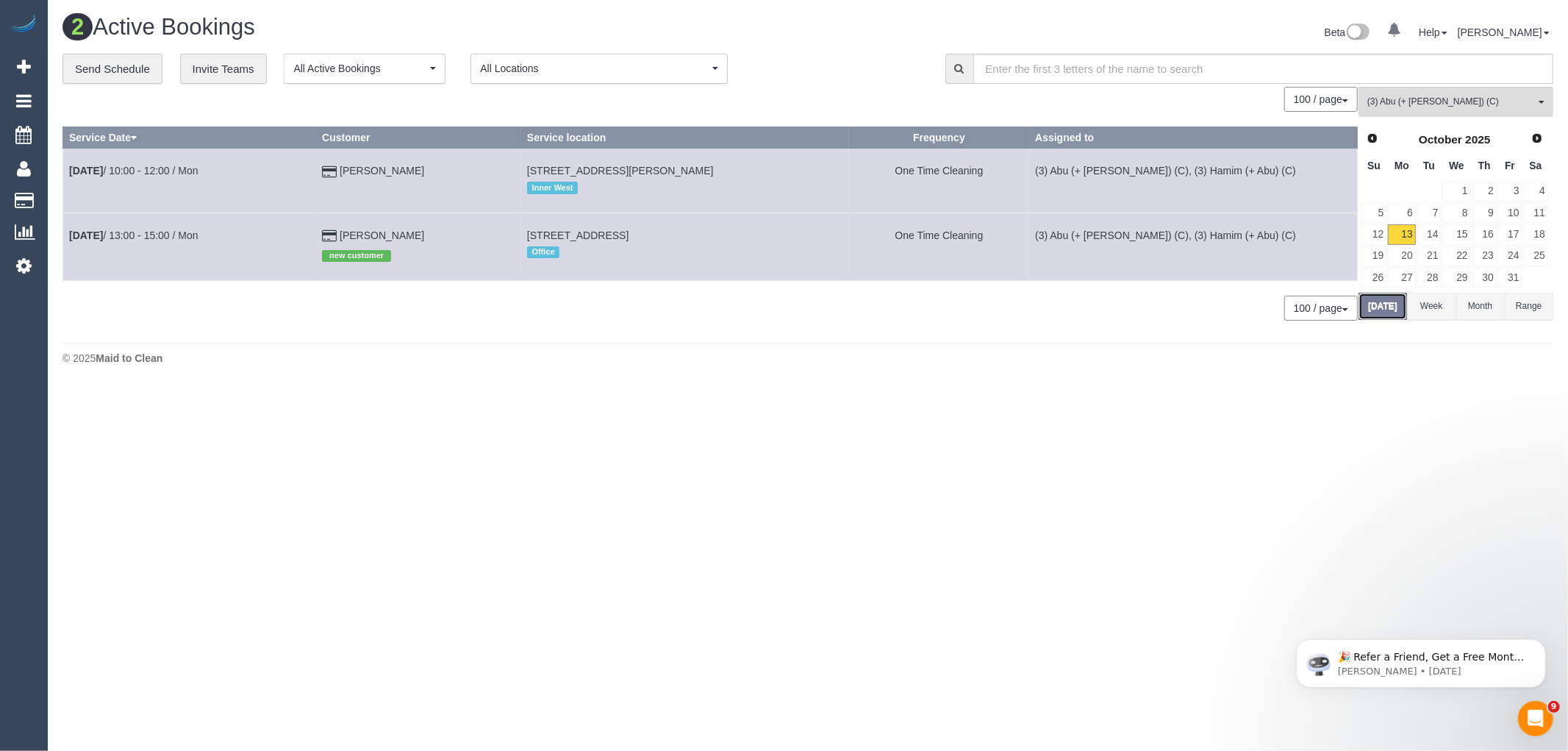
click at [1376, 299] on button "[DATE]" at bounding box center [1382, 305] width 49 height 27
click at [1380, 309] on button "[DATE]" at bounding box center [1382, 305] width 49 height 27
